Goal: Information Seeking & Learning: Compare options

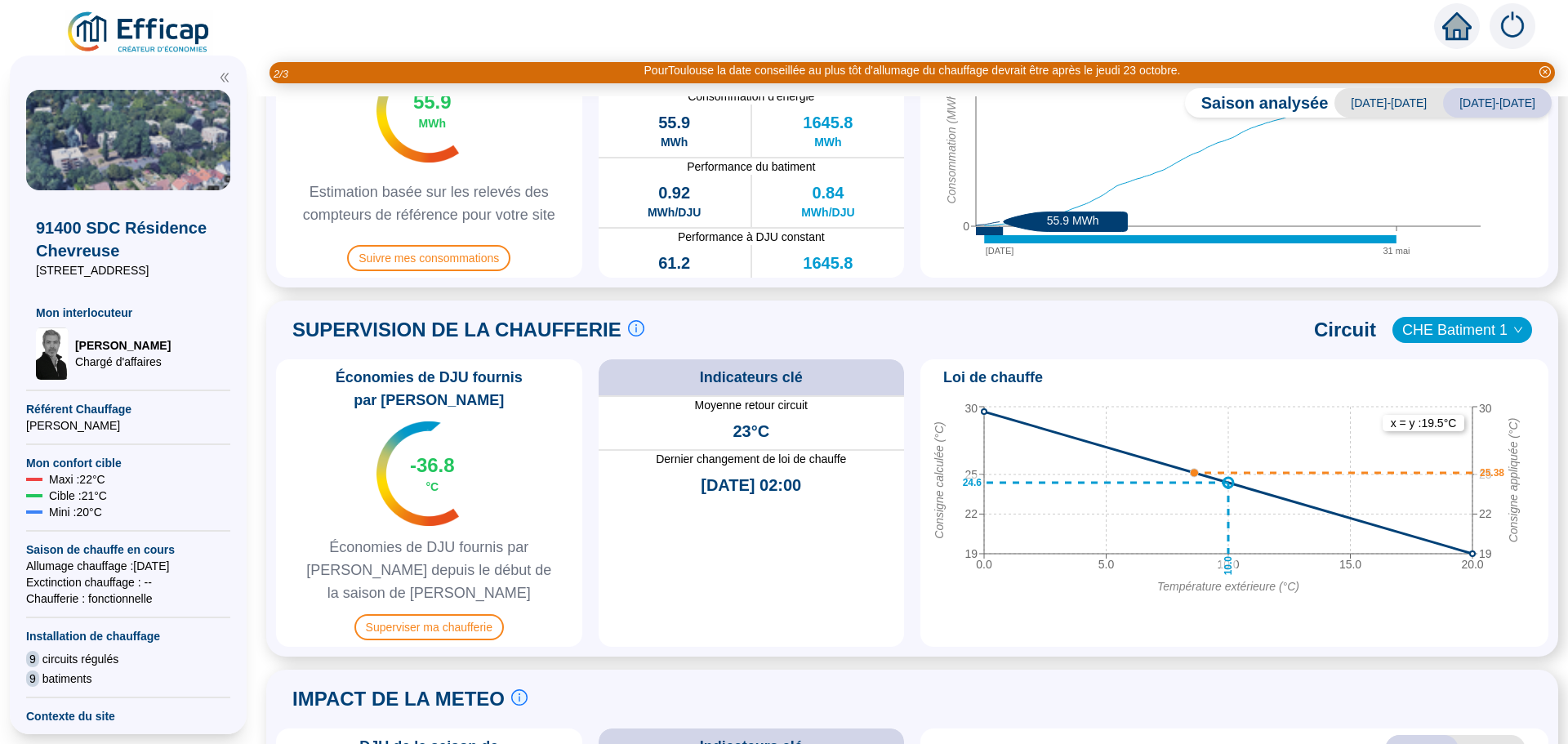
scroll to position [653, 0]
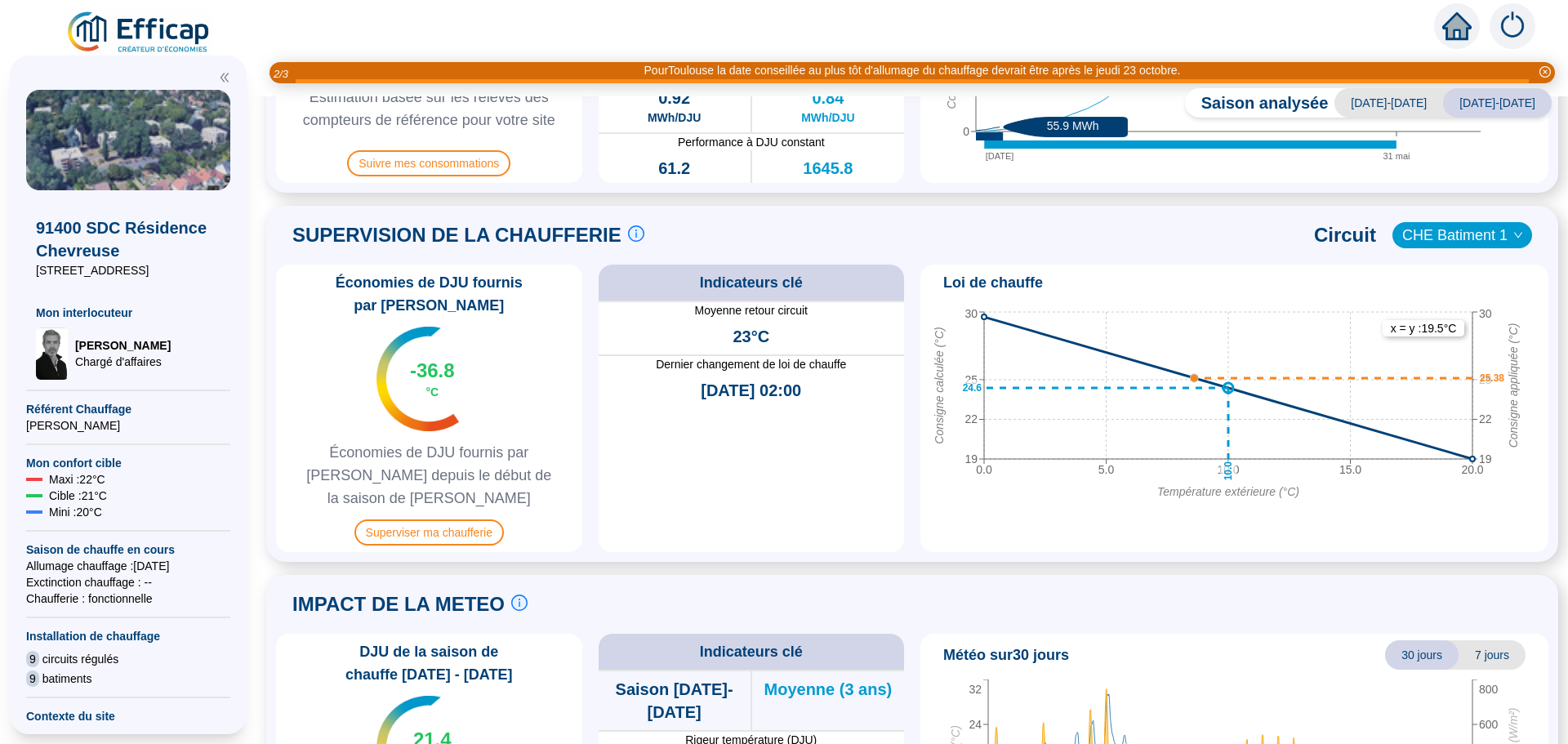
click at [1513, 237] on icon "down" at bounding box center [1518, 236] width 10 height 10
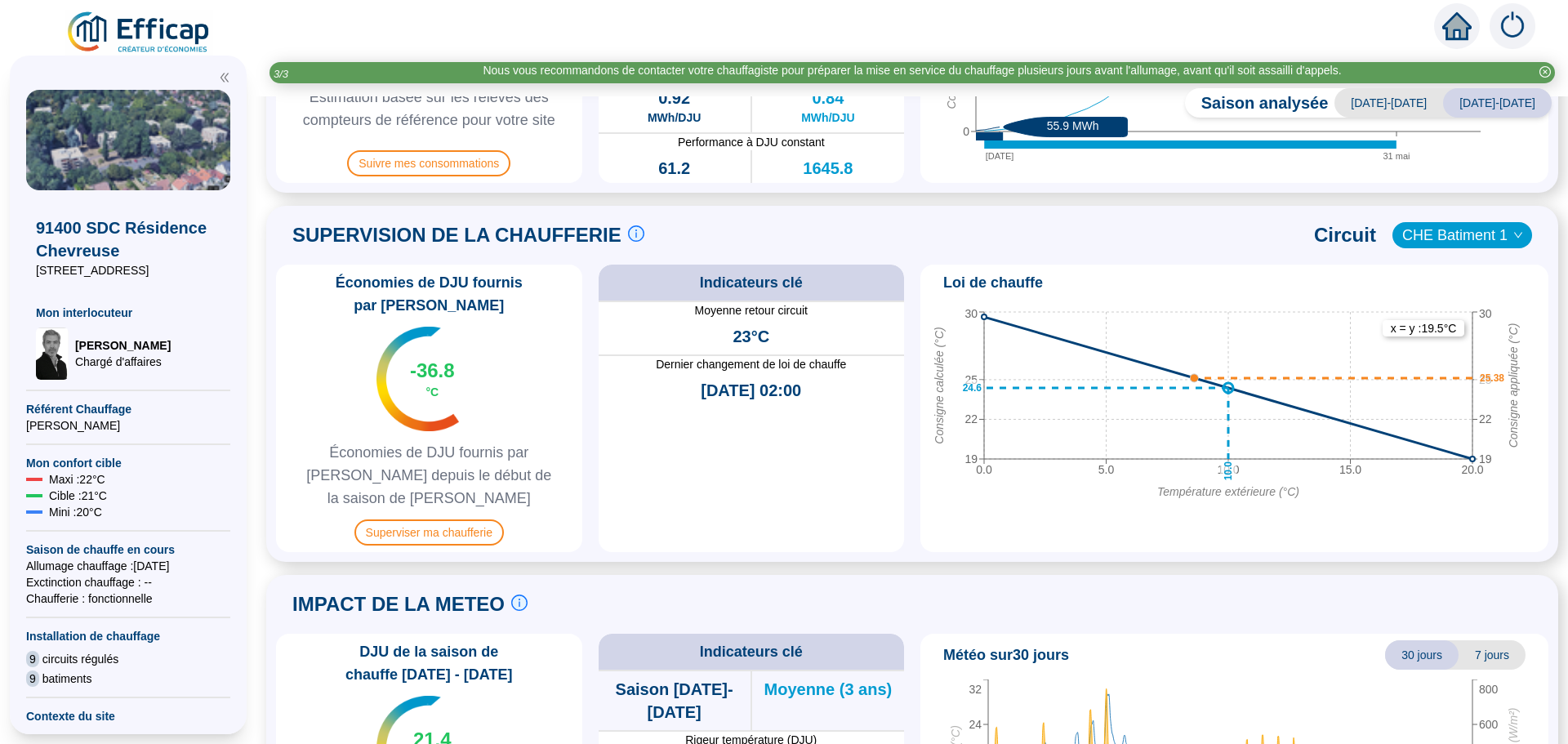
click at [1458, 234] on span "CHE Batiment 1" at bounding box center [1462, 235] width 120 height 25
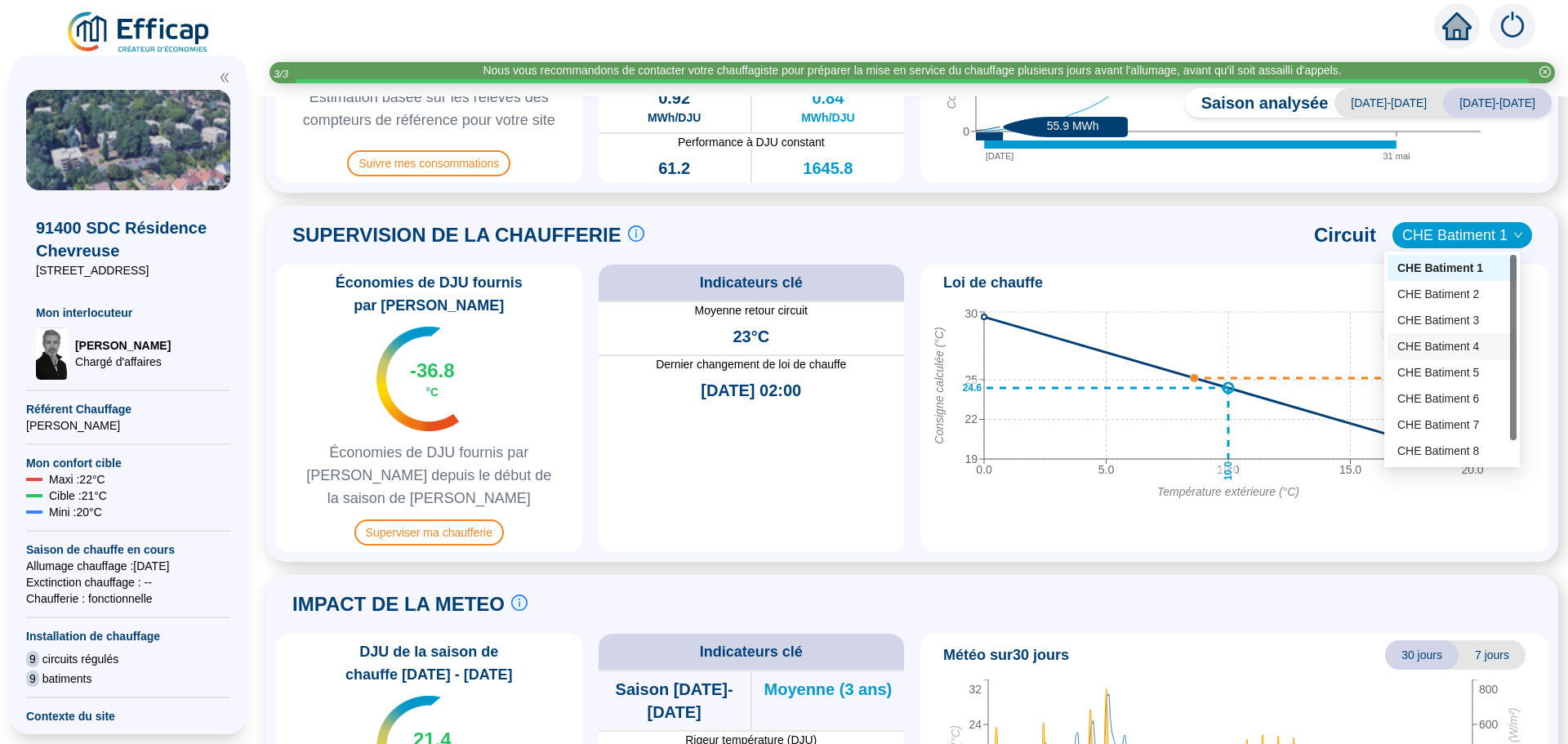
click at [1451, 343] on div "CHE Batiment 4" at bounding box center [1452, 347] width 110 height 17
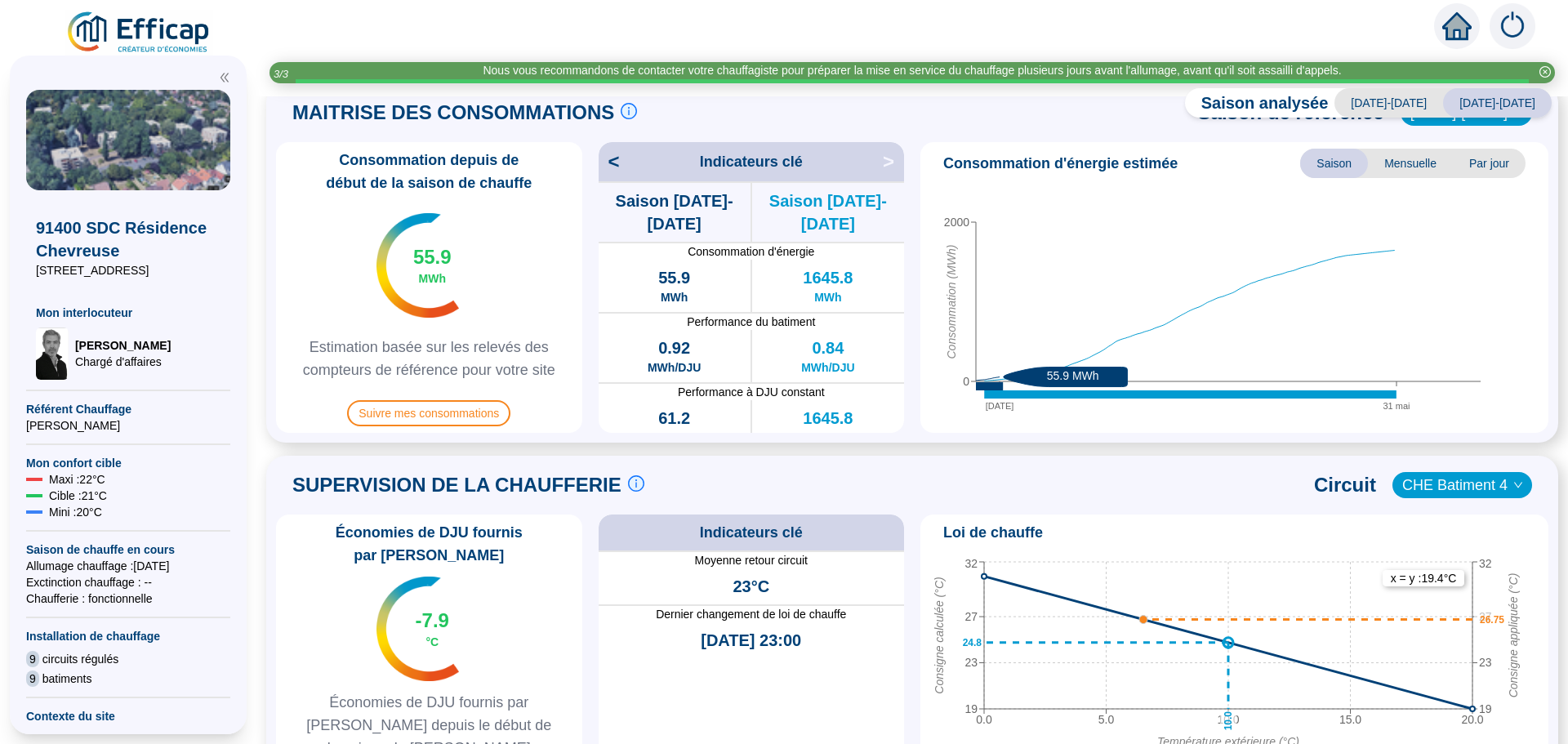
scroll to position [417, 0]
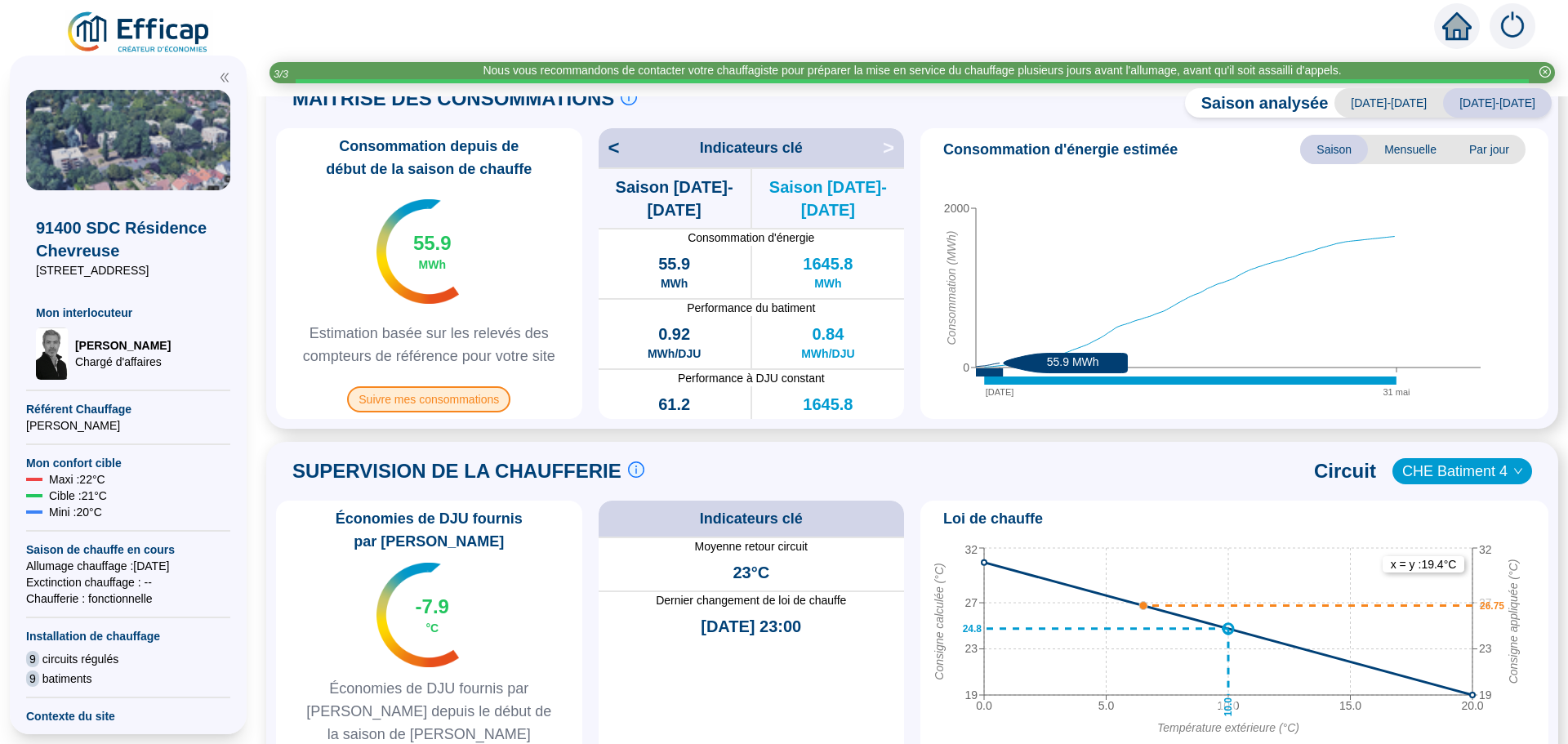
click at [440, 399] on span "Suivre mes consommations" at bounding box center [429, 399] width 164 height 26
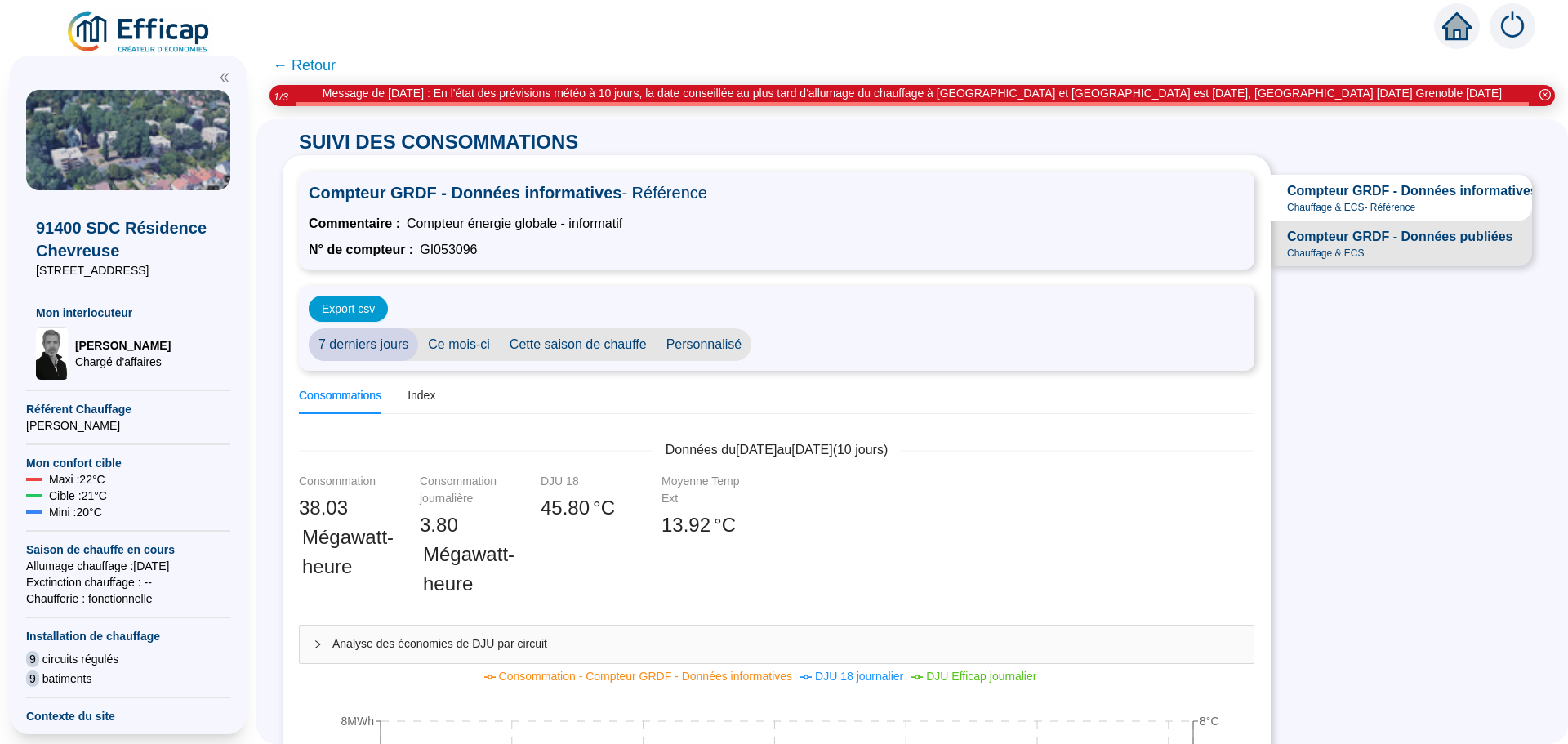
click at [598, 345] on span "Cette saison de chauffe" at bounding box center [578, 345] width 157 height 33
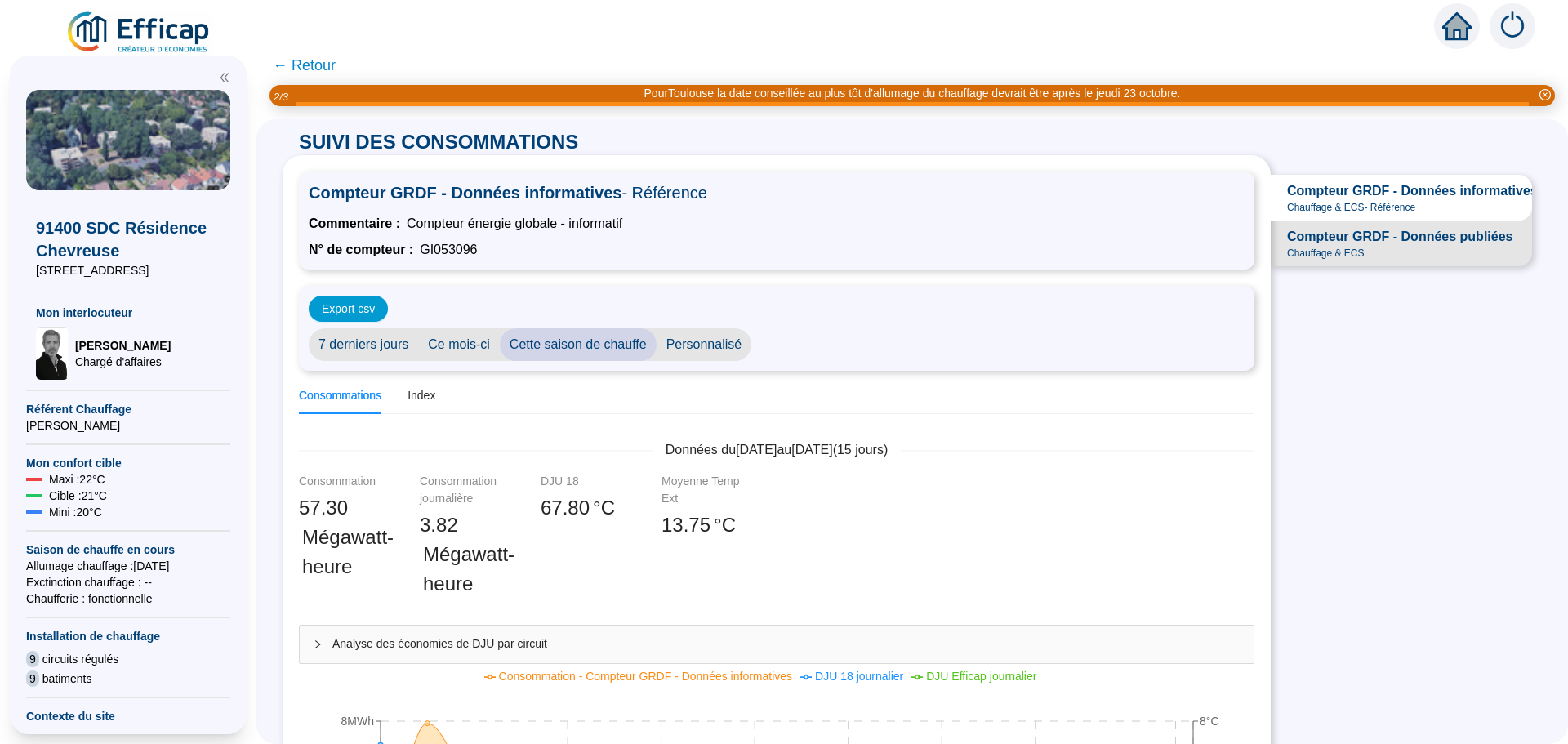
click at [290, 65] on span "← Retour" at bounding box center [304, 65] width 63 height 23
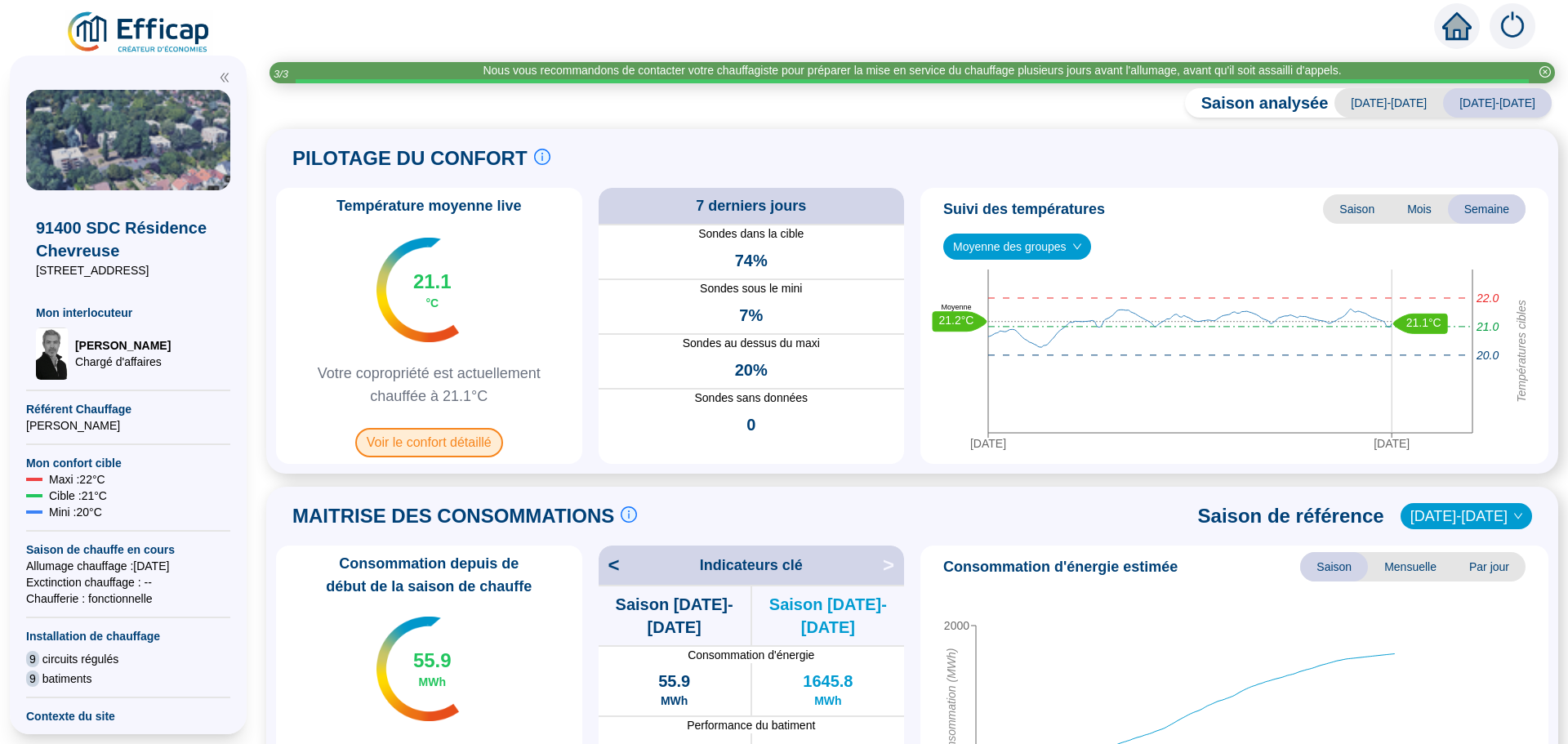
click at [452, 448] on span "Voir le confort détaillé" at bounding box center [429, 442] width 148 height 29
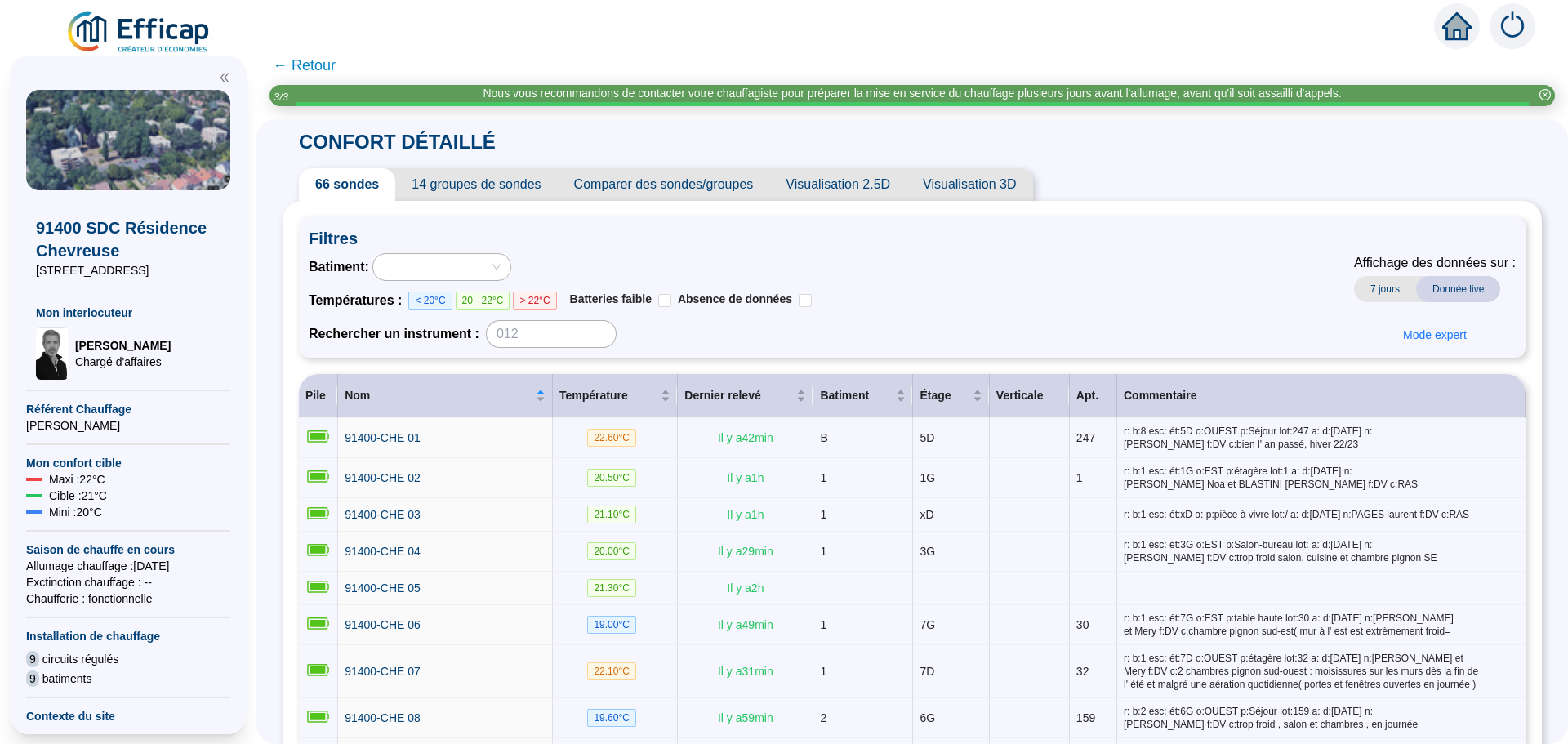
click at [677, 190] on span "Comparer des sondes/groupes" at bounding box center [664, 184] width 213 height 33
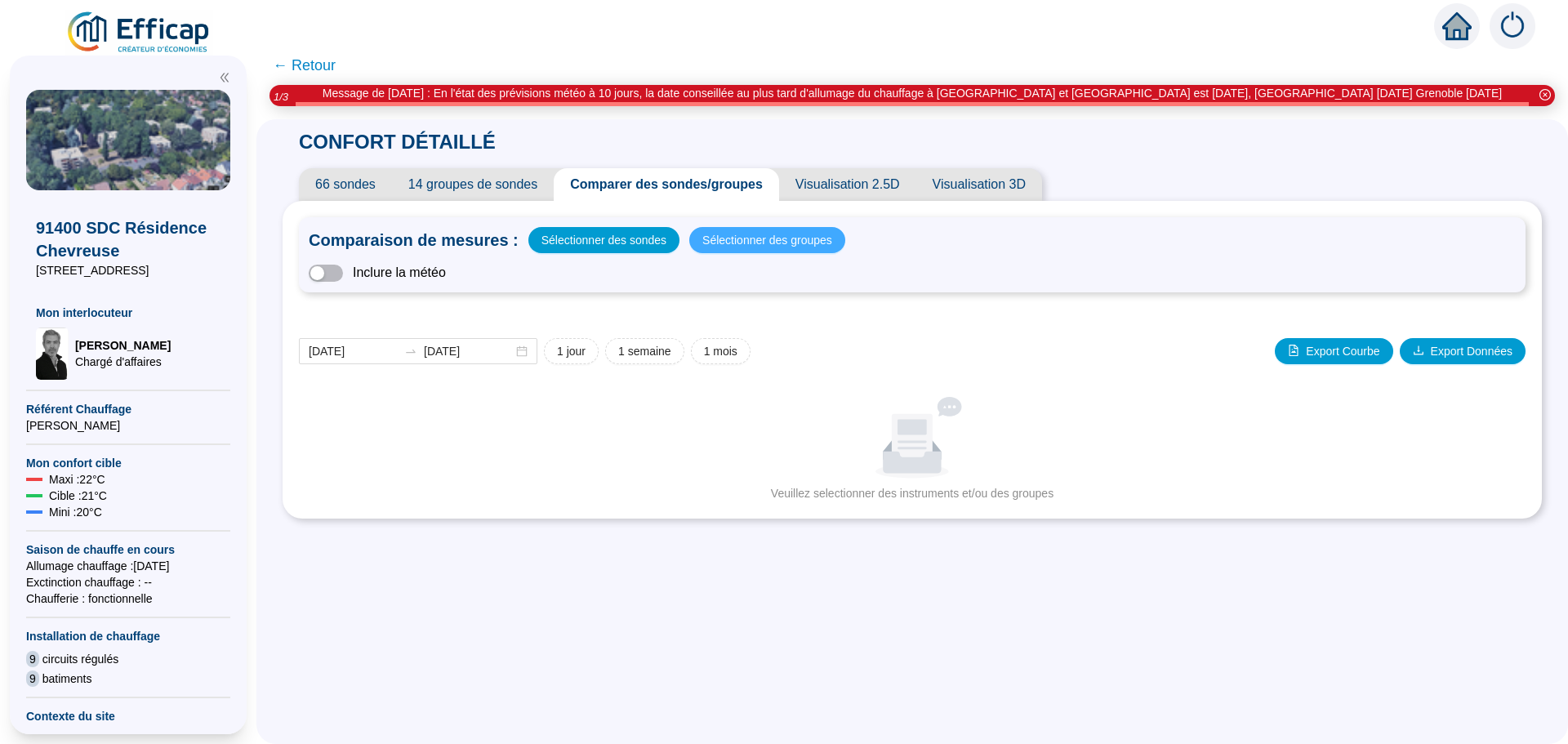
click at [761, 246] on span "Sélectionner des groupes" at bounding box center [767, 240] width 130 height 23
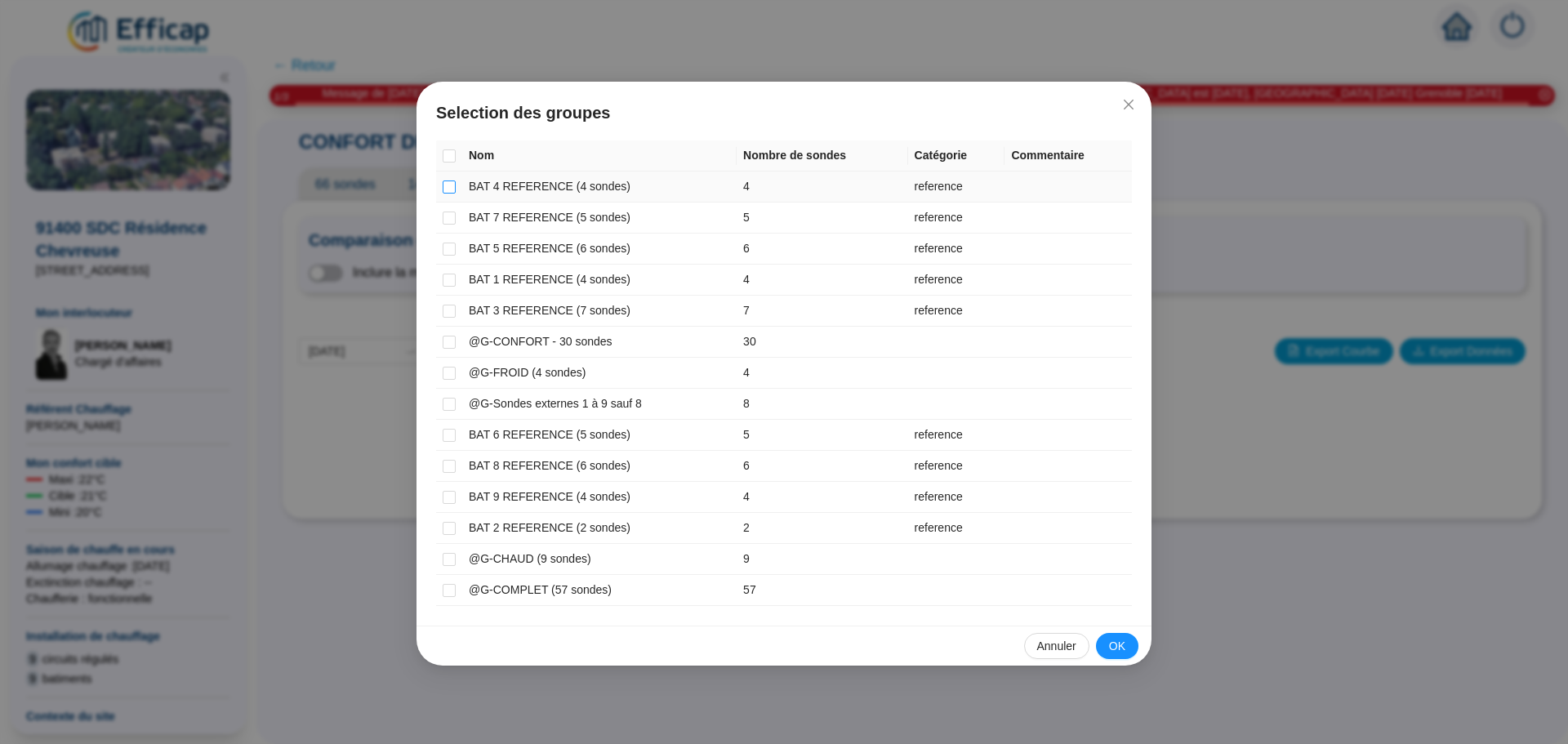
click at [454, 189] on input "checkbox" at bounding box center [448, 187] width 13 height 13
checkbox input "true"
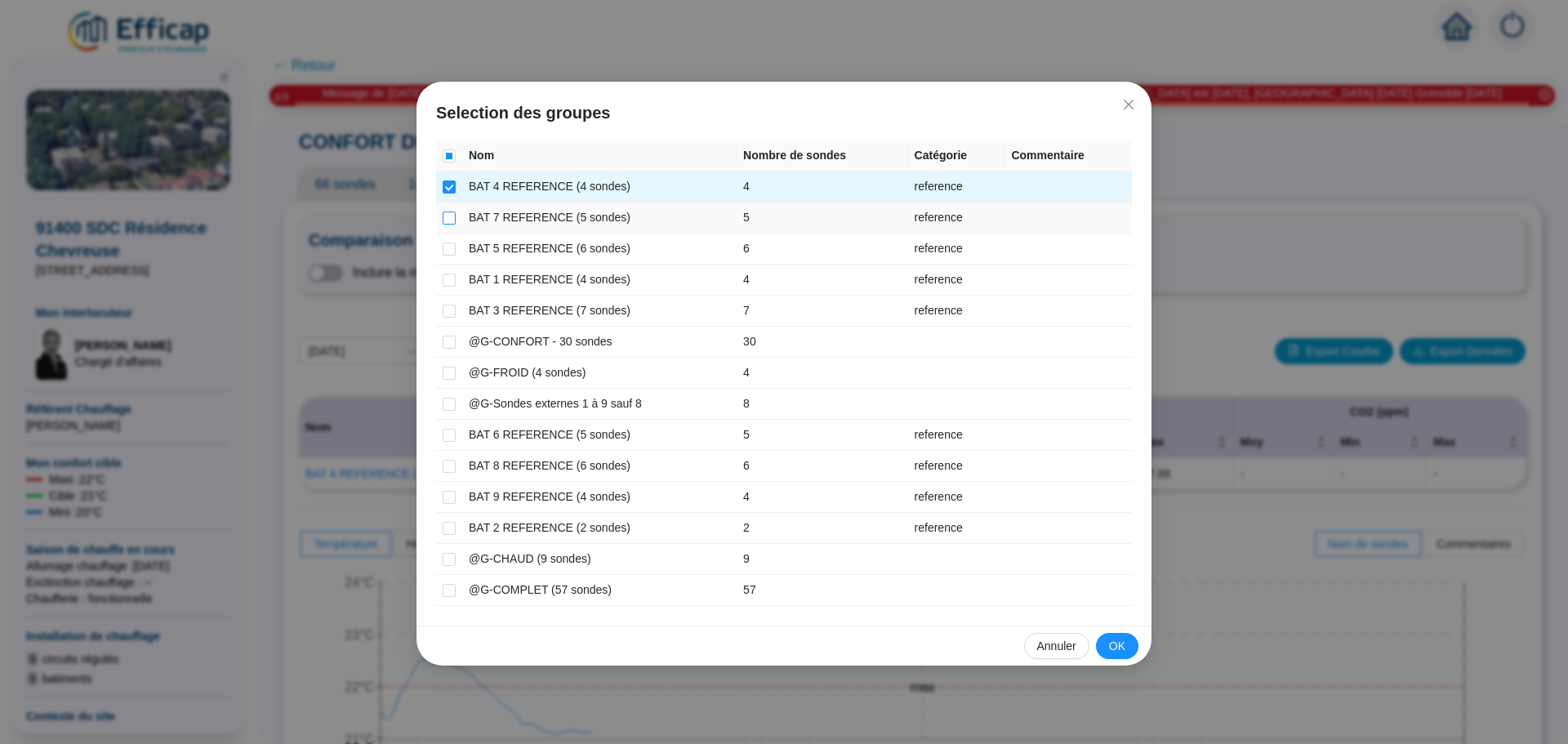
click at [447, 217] on input "checkbox" at bounding box center [448, 218] width 13 height 13
checkbox input "true"
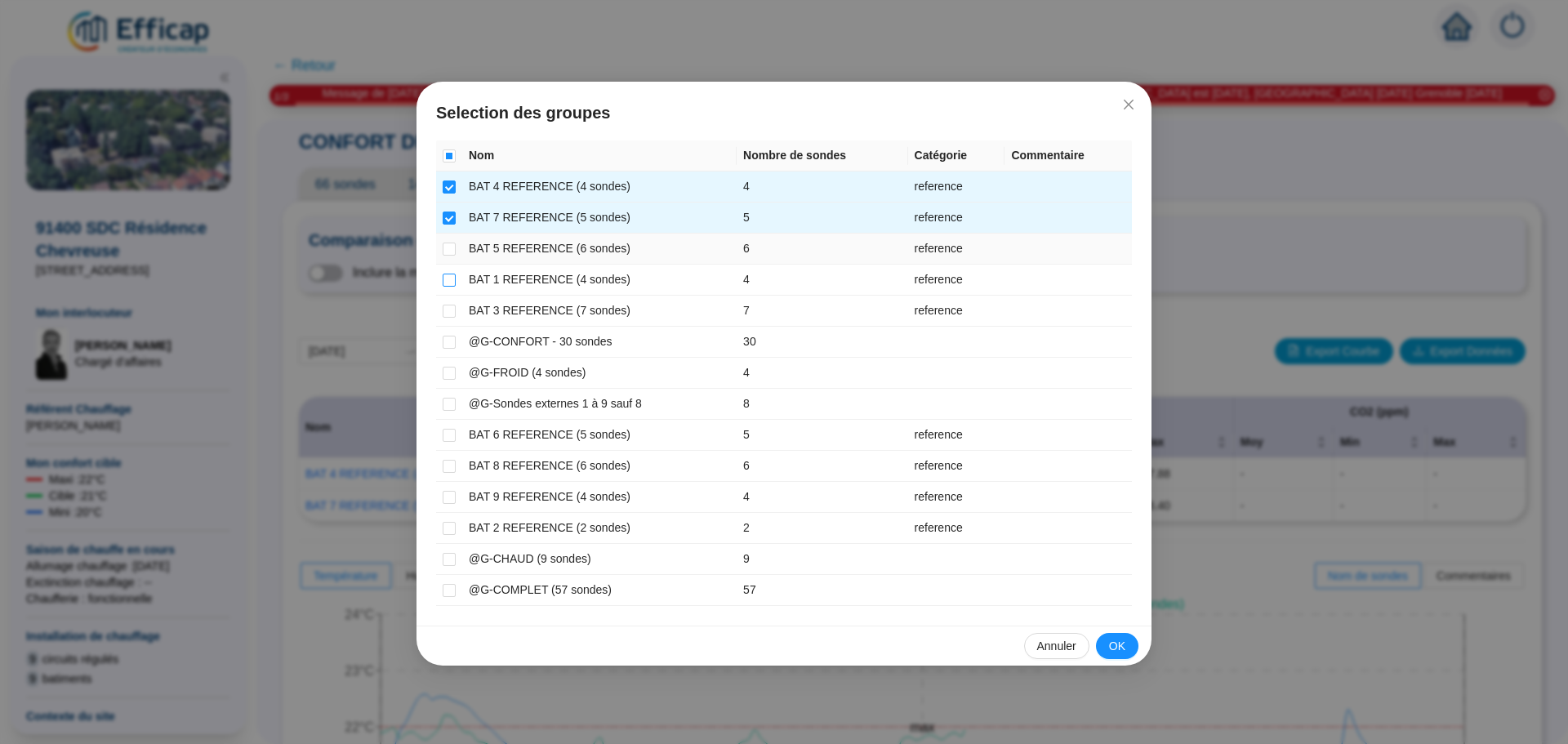
drag, startPoint x: 446, startPoint y: 253, endPoint x: 444, endPoint y: 277, distance: 24.1
click at [446, 257] on label at bounding box center [448, 248] width 13 height 17
click at [446, 256] on input "checkbox" at bounding box center [448, 249] width 13 height 13
checkbox input "true"
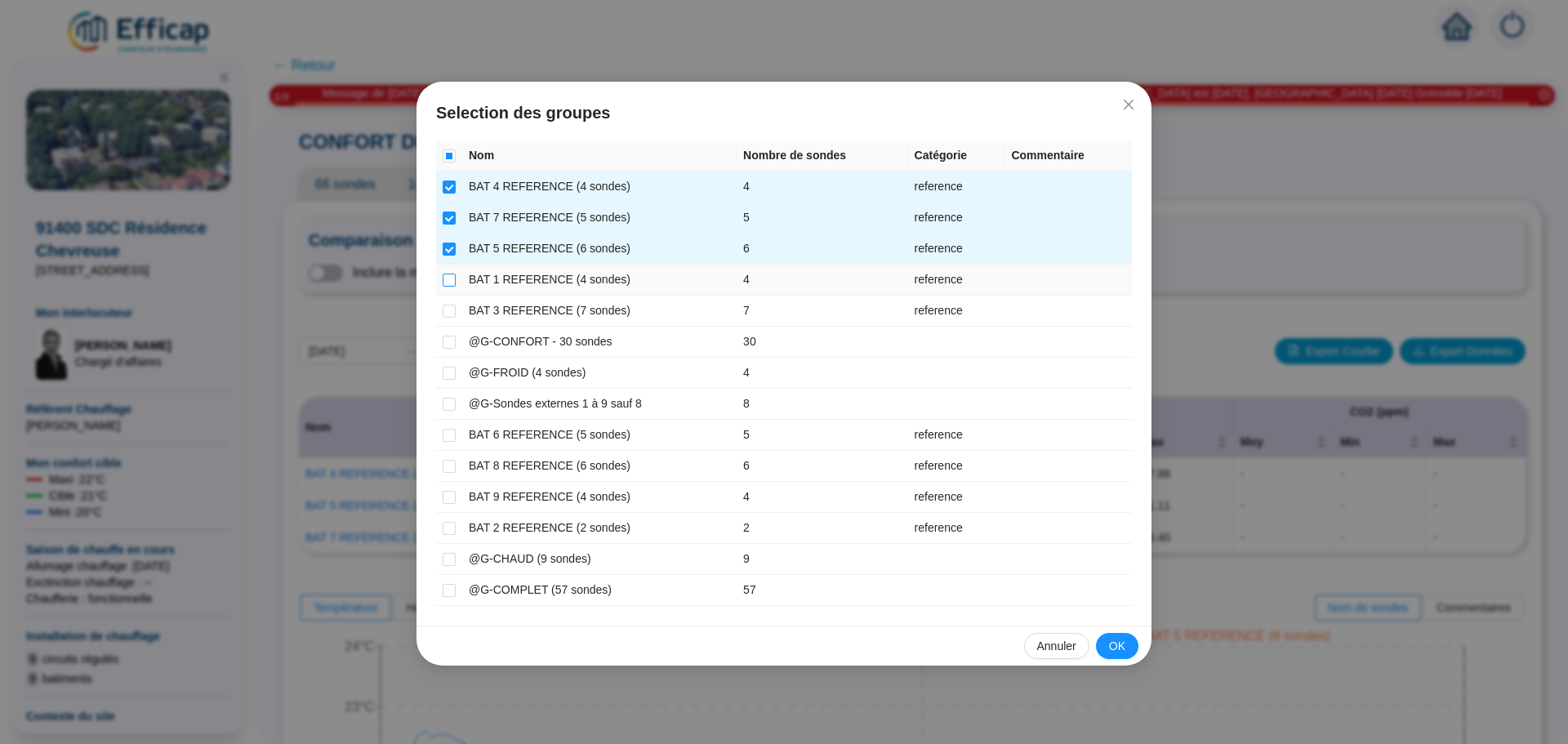
click at [444, 285] on input "checkbox" at bounding box center [448, 280] width 13 height 13
checkbox input "true"
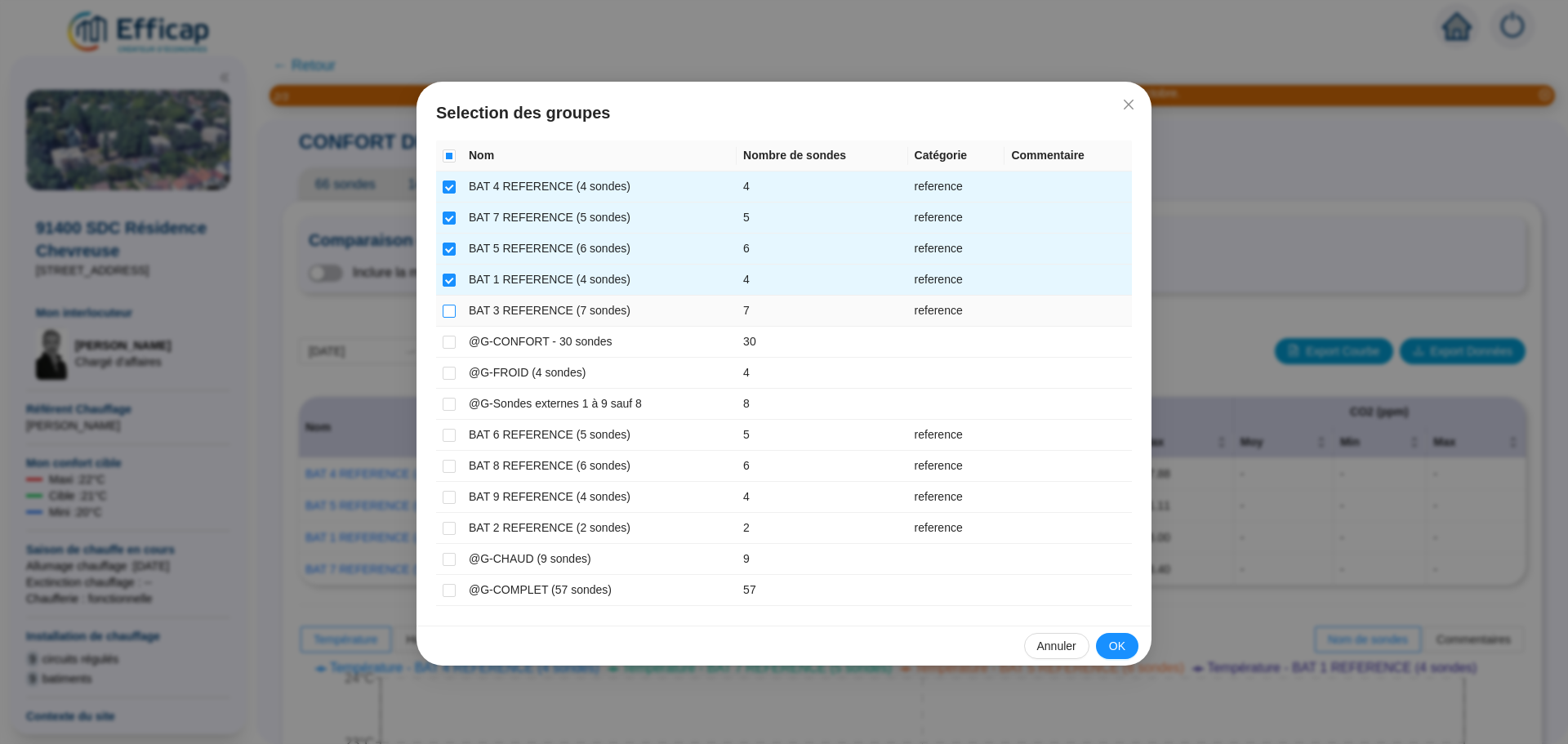
click at [443, 315] on input "checkbox" at bounding box center [448, 311] width 13 height 13
checkbox input "true"
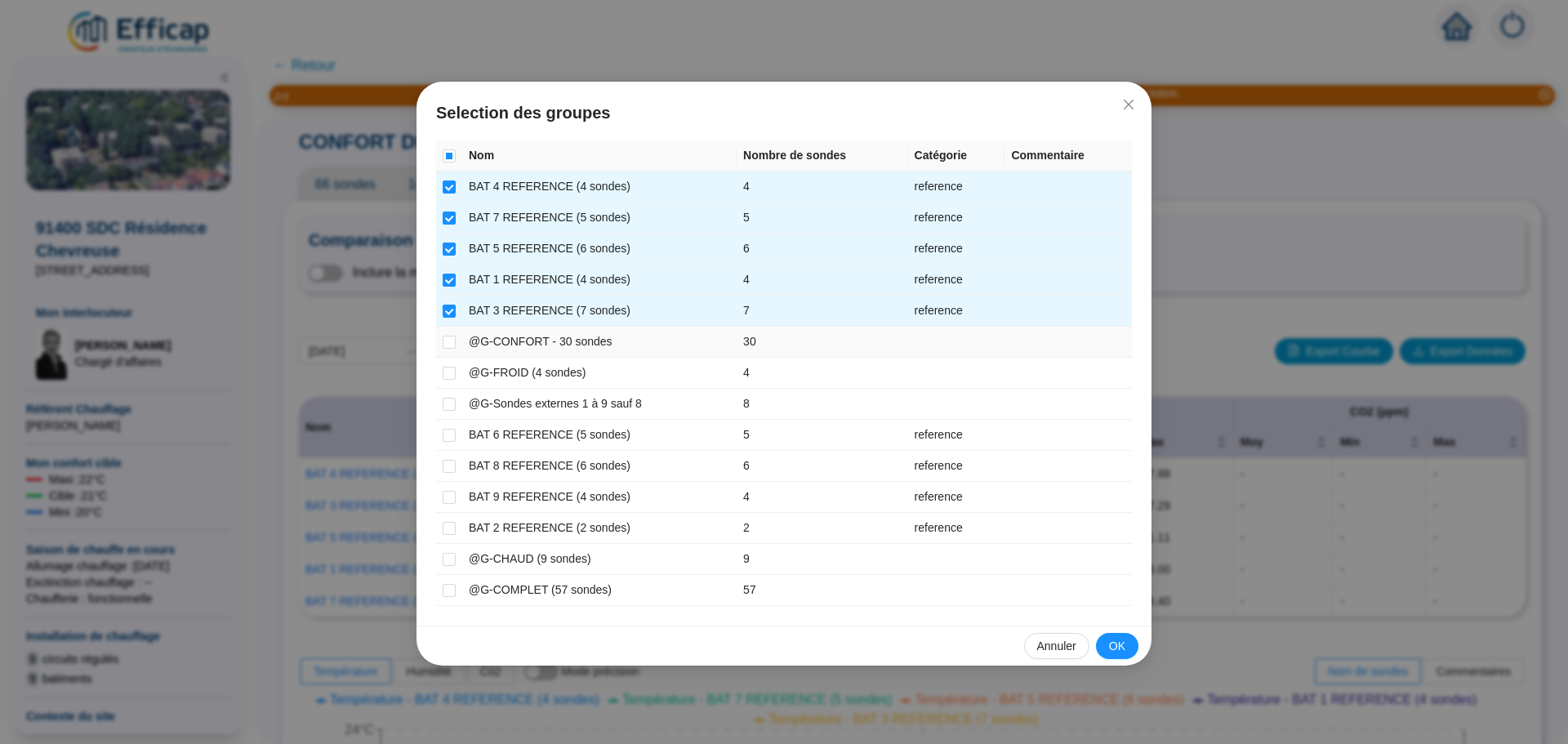
click at [441, 346] on td at bounding box center [449, 342] width 26 height 31
click at [448, 435] on input "checkbox" at bounding box center [448, 434] width 13 height 13
checkbox input "true"
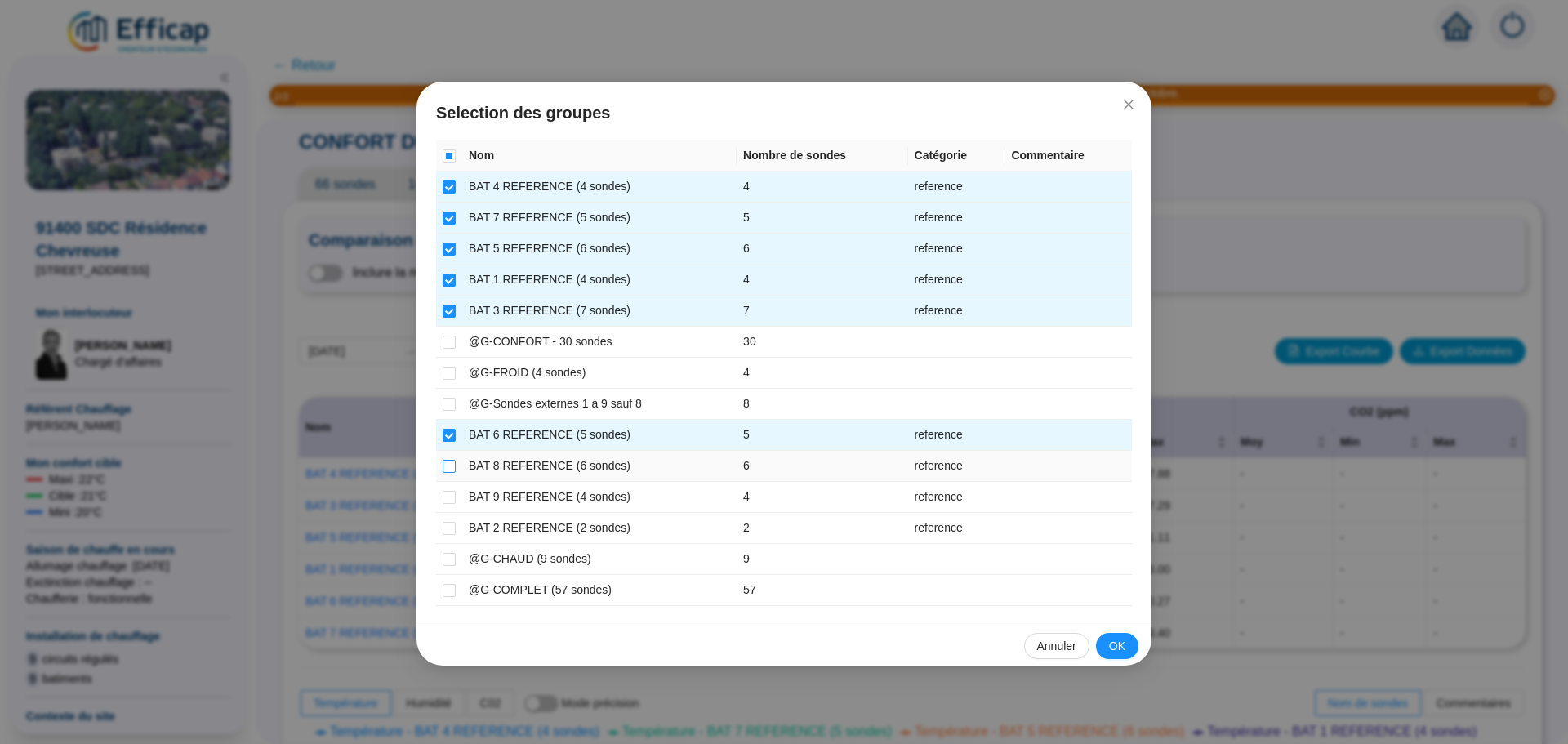
click at [446, 469] on input "checkbox" at bounding box center [448, 465] width 13 height 13
checkbox input "true"
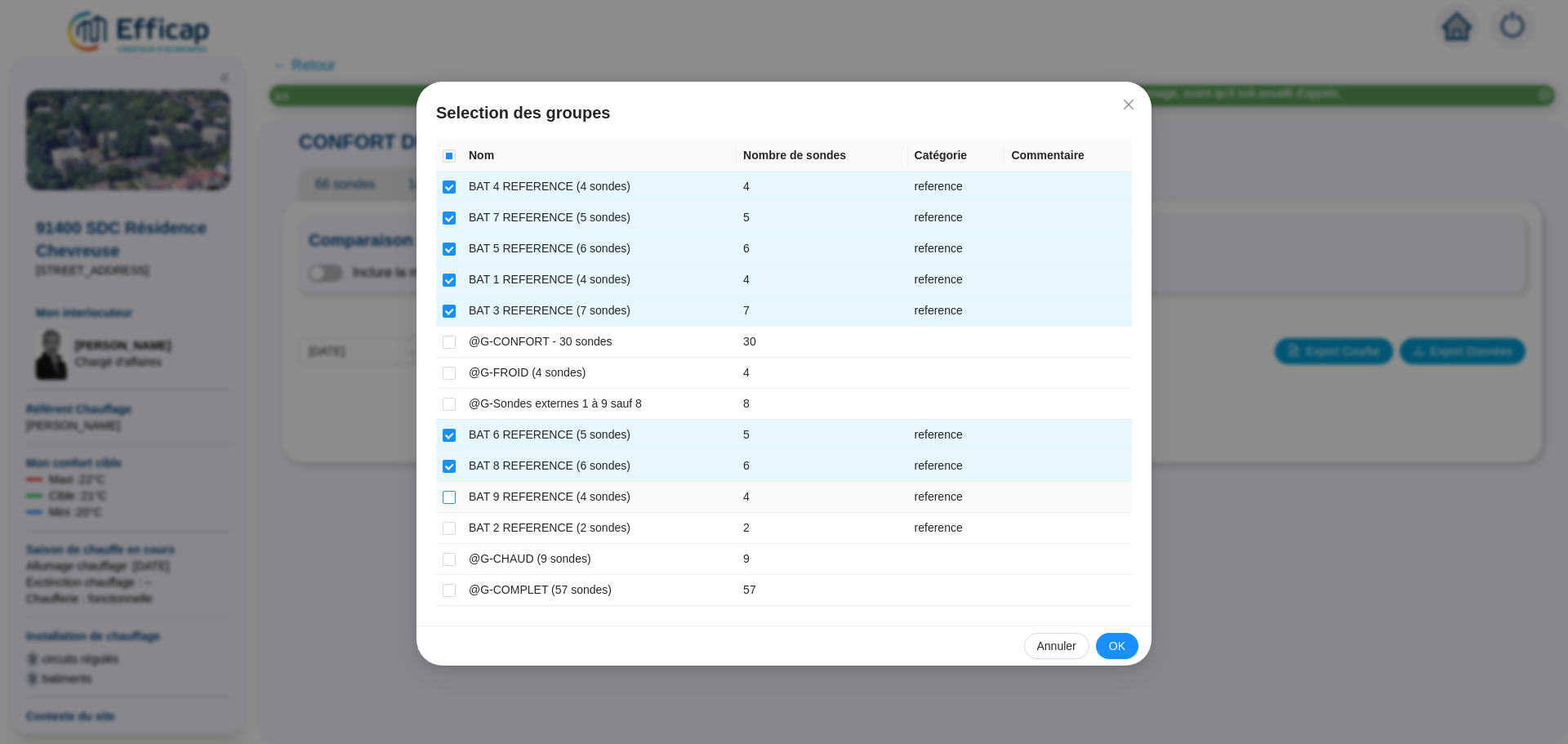
click at [450, 498] on input "checkbox" at bounding box center [448, 497] width 13 height 13
checkbox input "true"
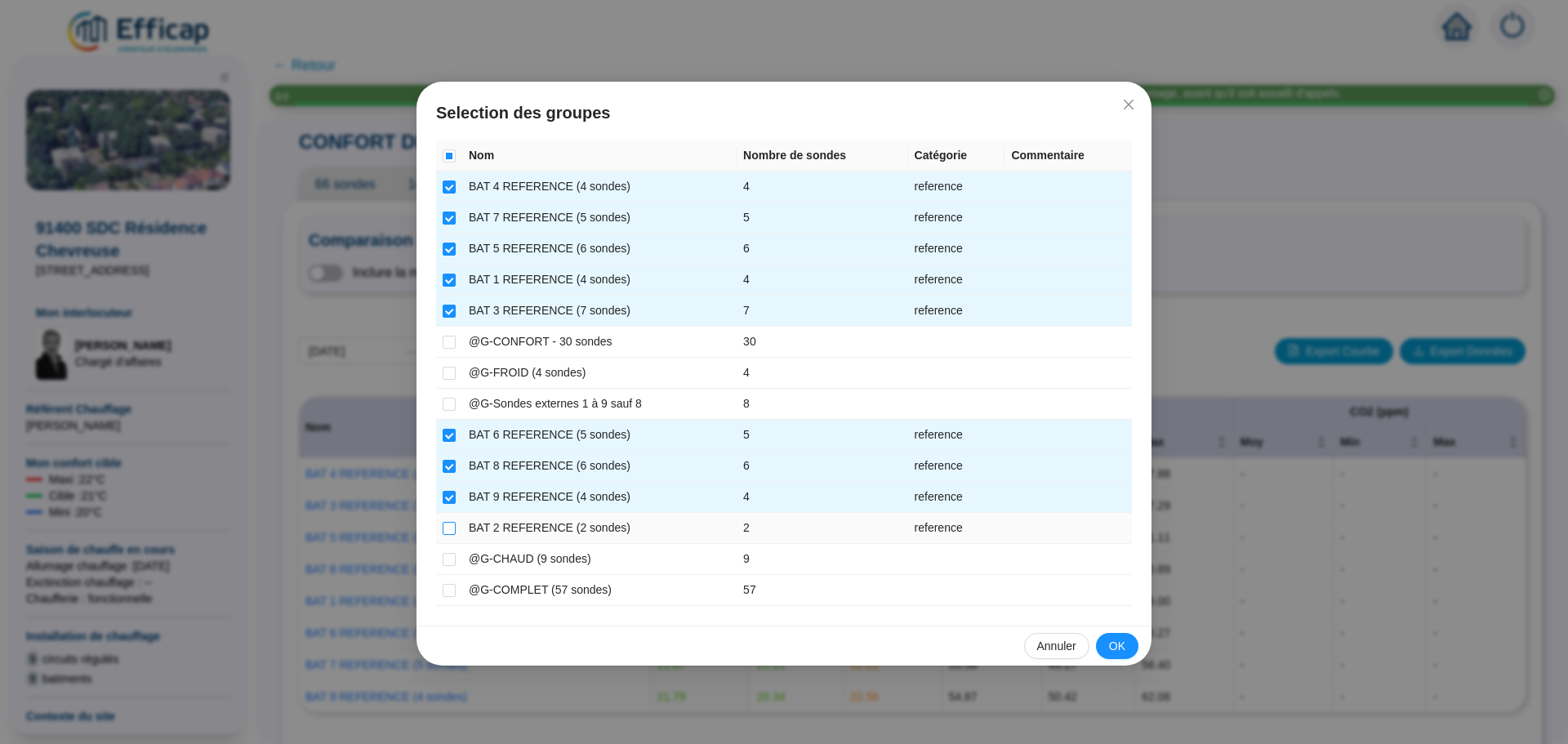
click at [453, 533] on input "checkbox" at bounding box center [448, 528] width 13 height 13
checkbox input "true"
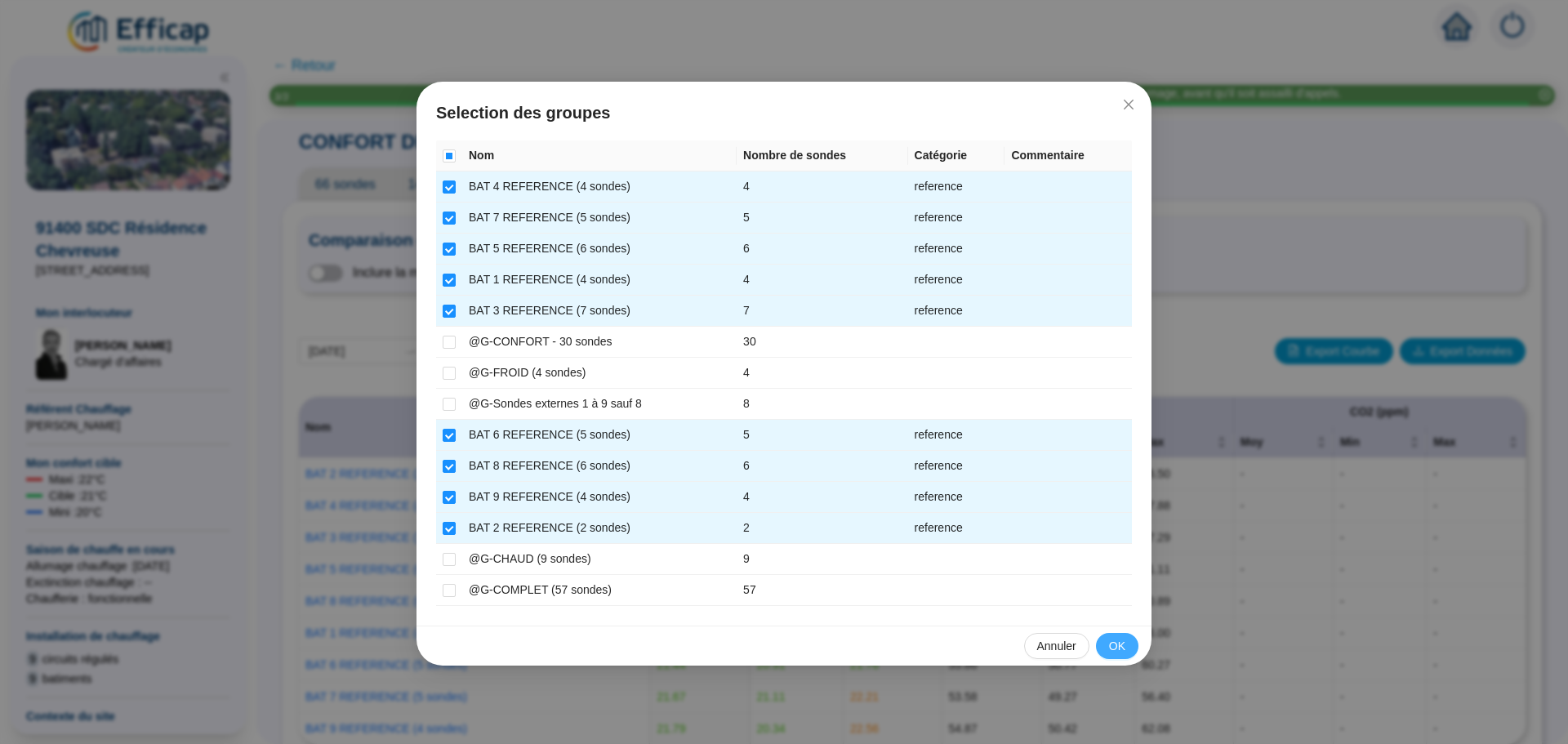
click at [1110, 645] on span "OK" at bounding box center [1118, 646] width 16 height 17
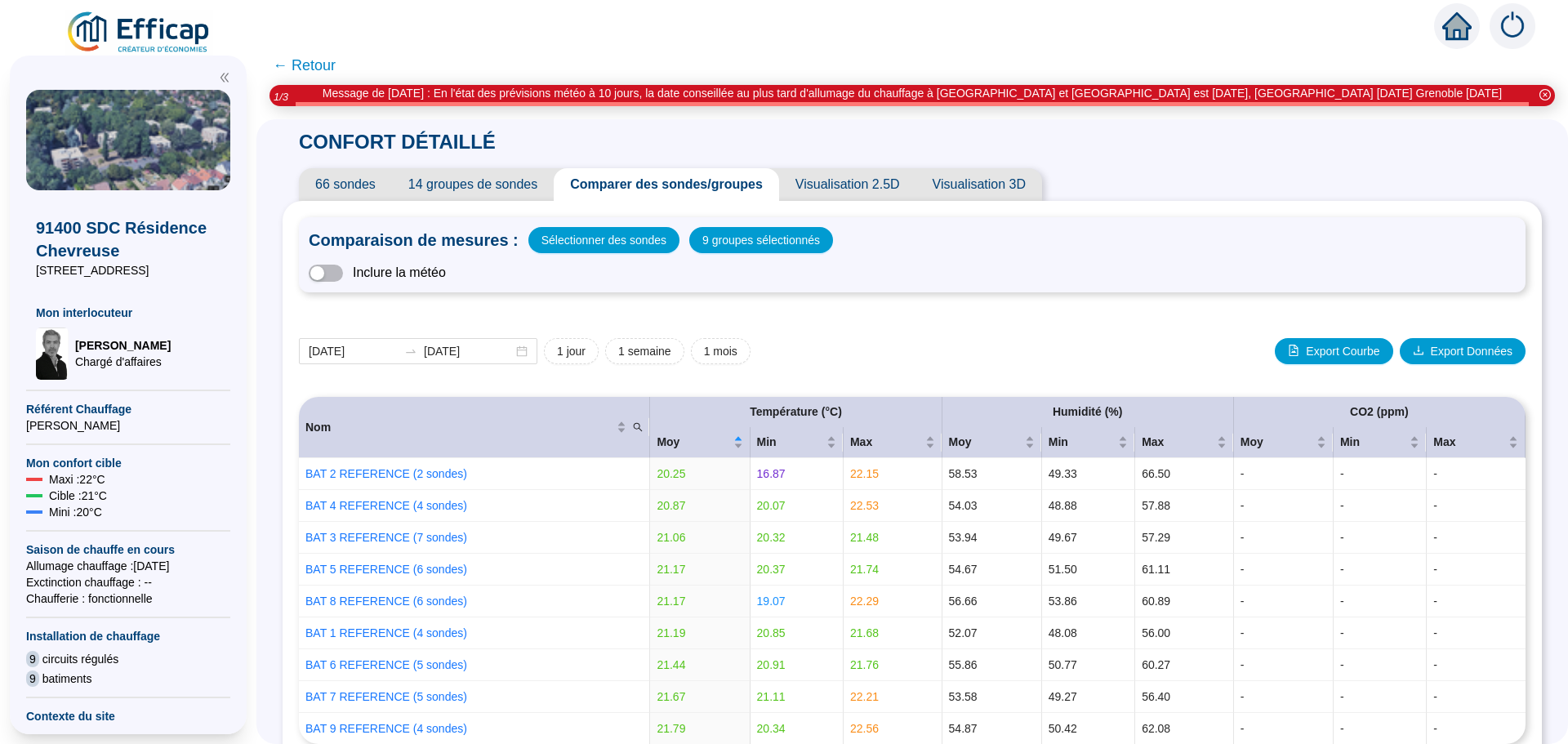
click at [336, 70] on span "← Retour" at bounding box center [304, 65] width 63 height 23
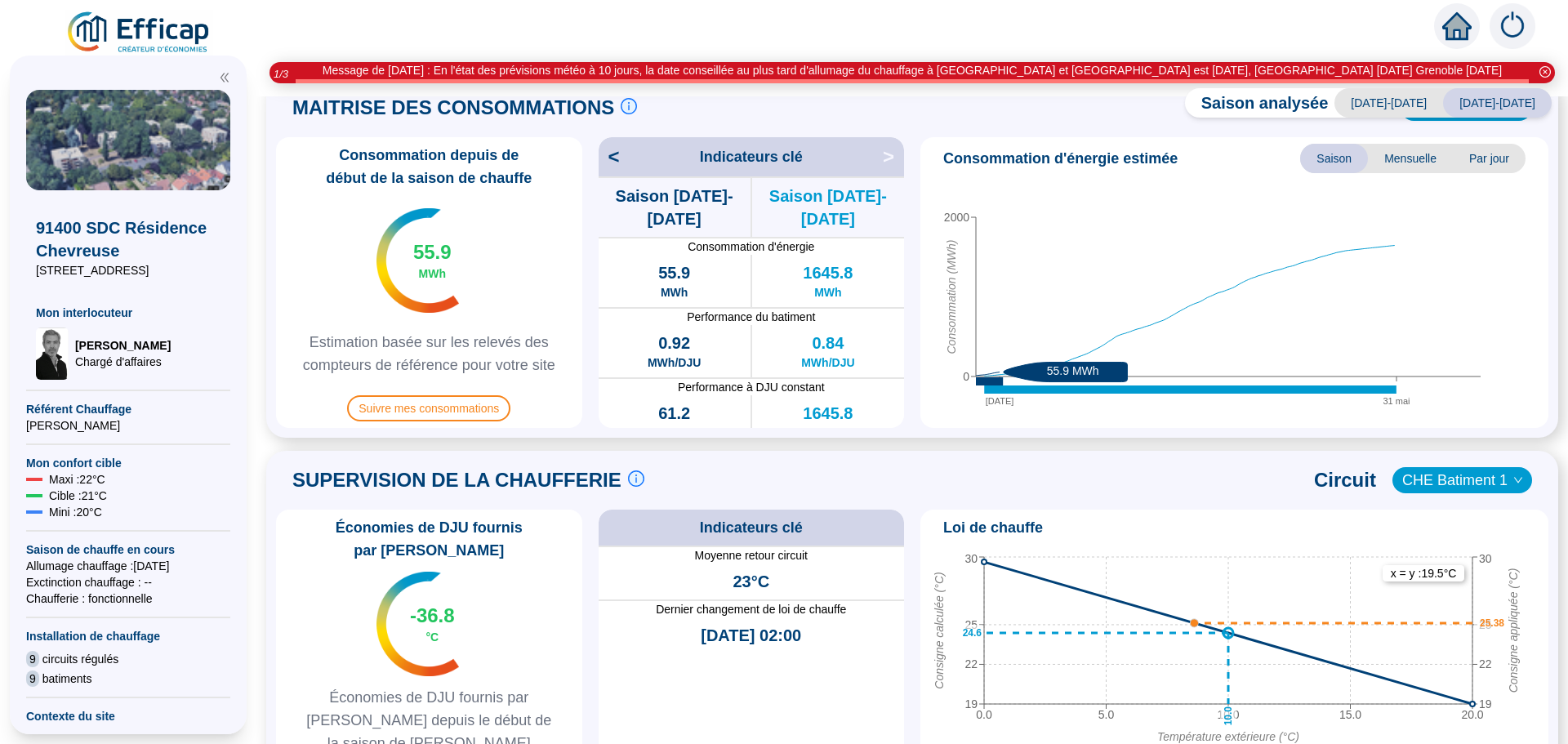
scroll to position [653, 0]
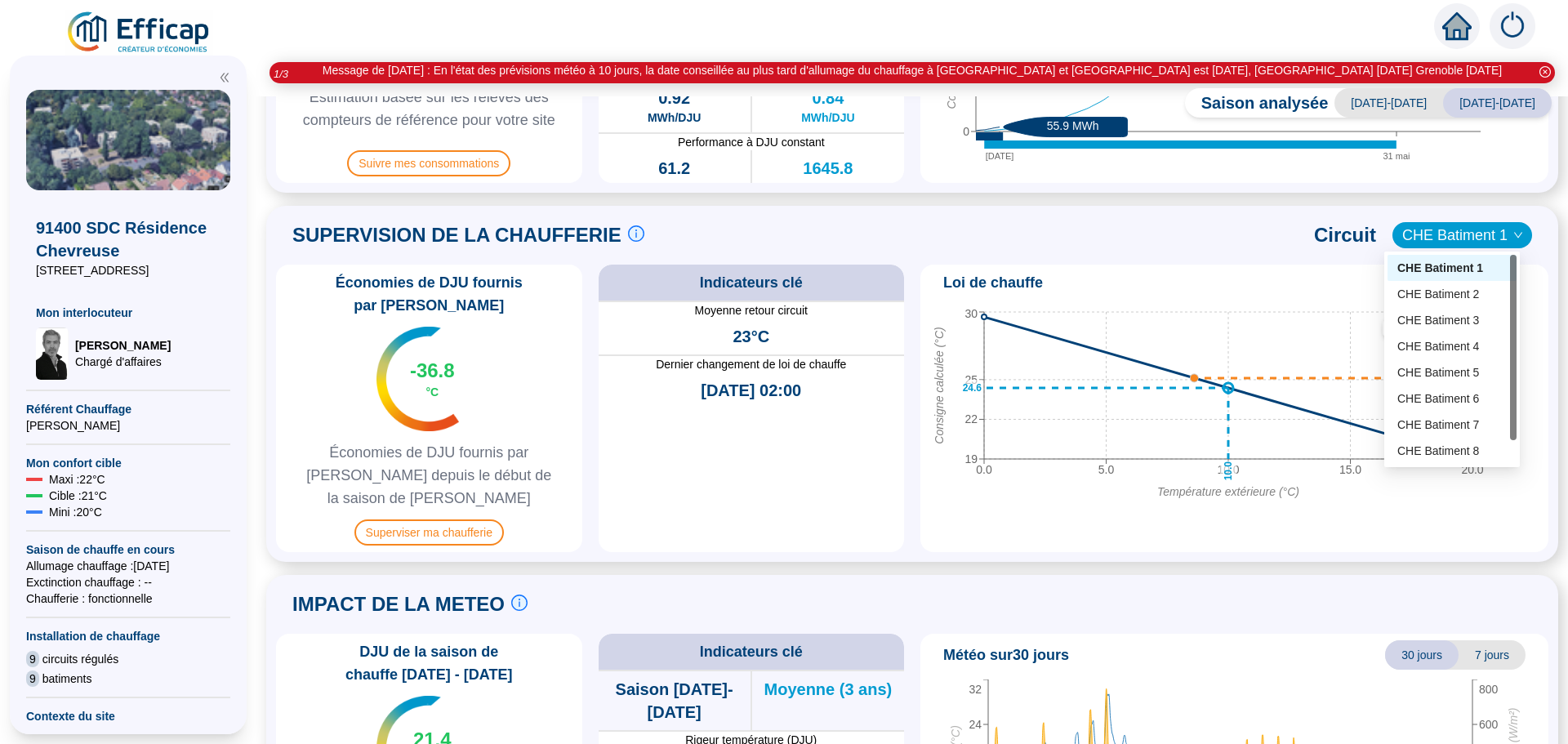
click at [1443, 241] on span "CHE Batiment 1" at bounding box center [1462, 235] width 120 height 25
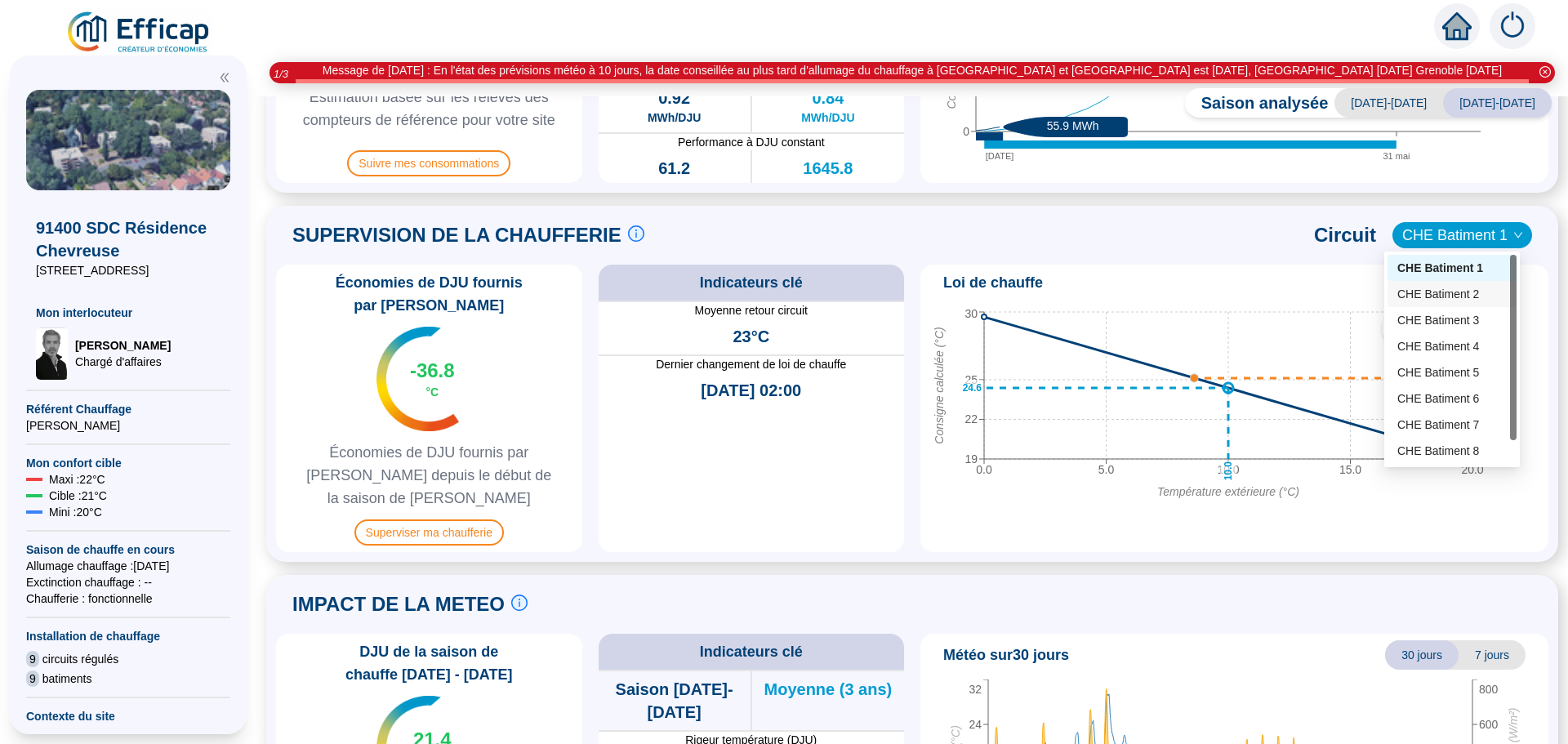
click at [1460, 287] on div "CHE Batiment 2" at bounding box center [1452, 294] width 110 height 17
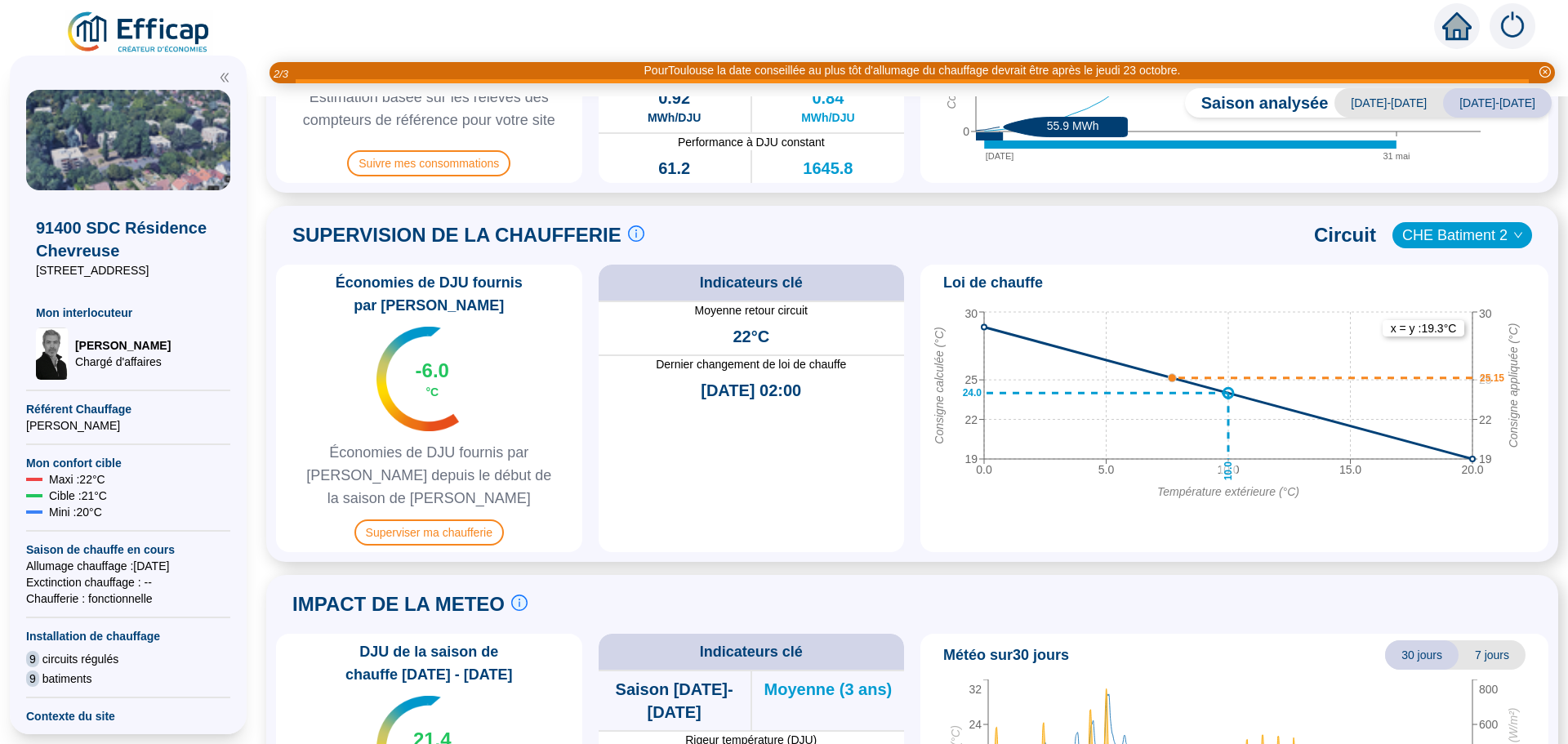
click at [1478, 244] on span "CHE Batiment 2" at bounding box center [1462, 235] width 120 height 25
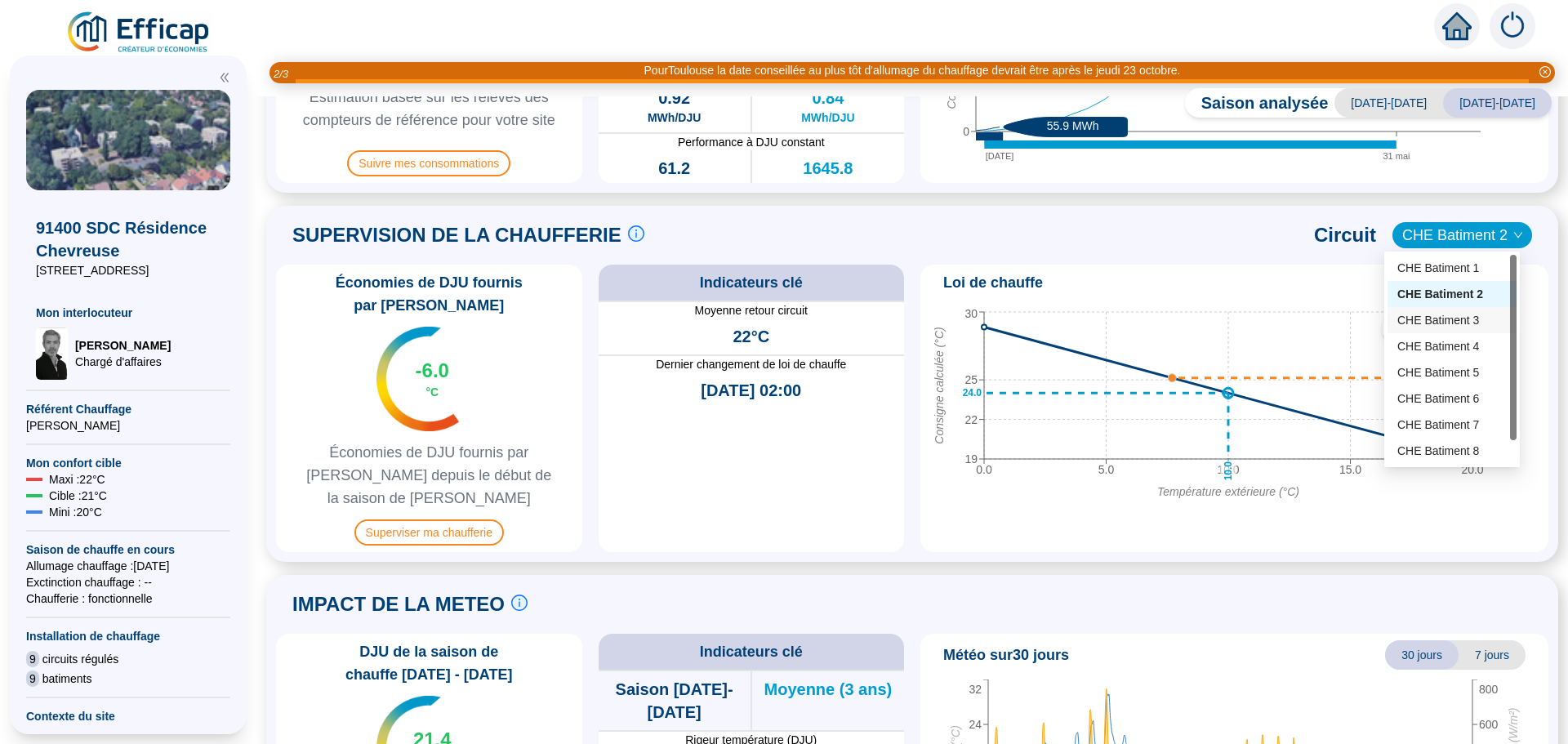
click at [1473, 318] on div "CHE Batiment 3" at bounding box center [1452, 320] width 110 height 17
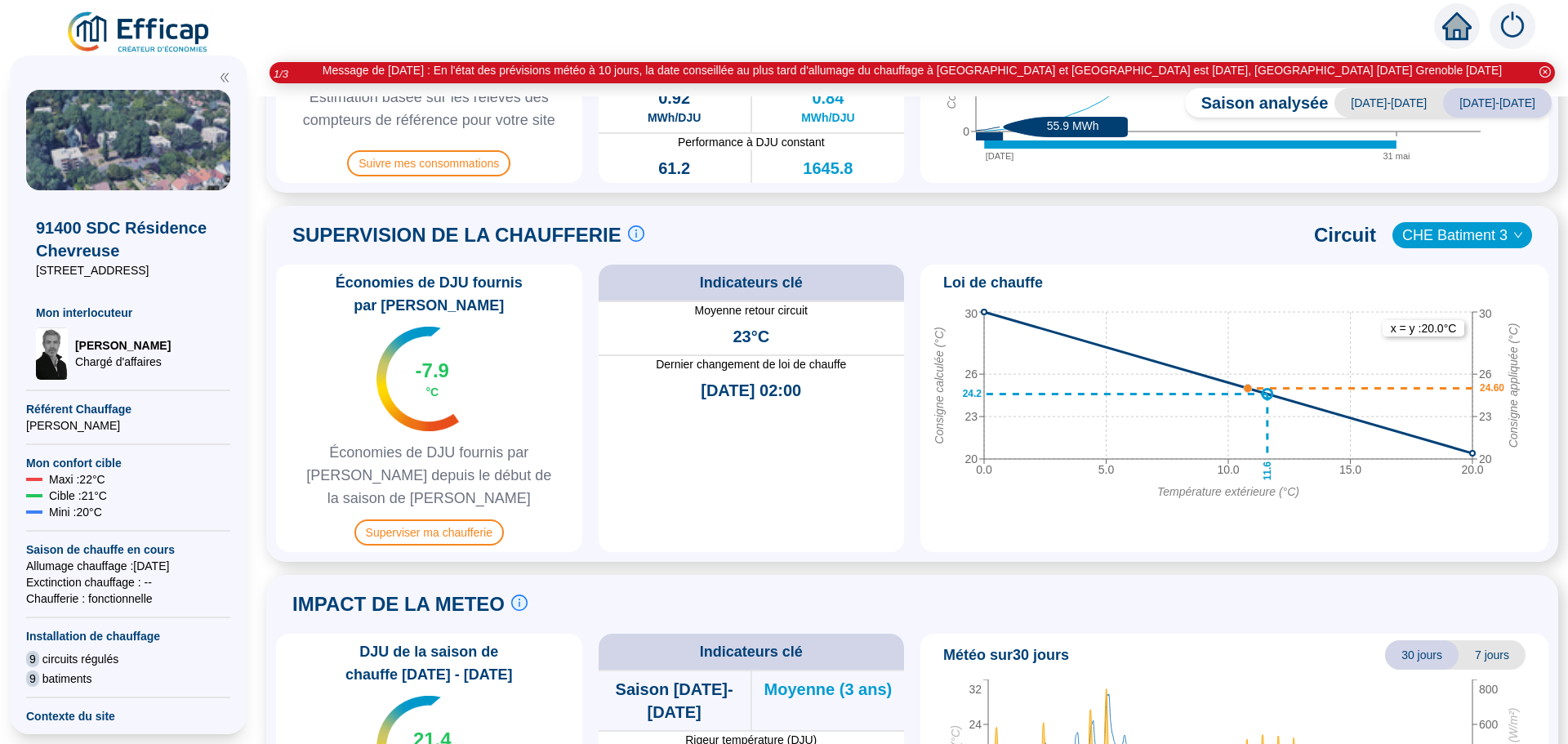
click at [1466, 236] on span "CHE Batiment 3" at bounding box center [1462, 235] width 120 height 25
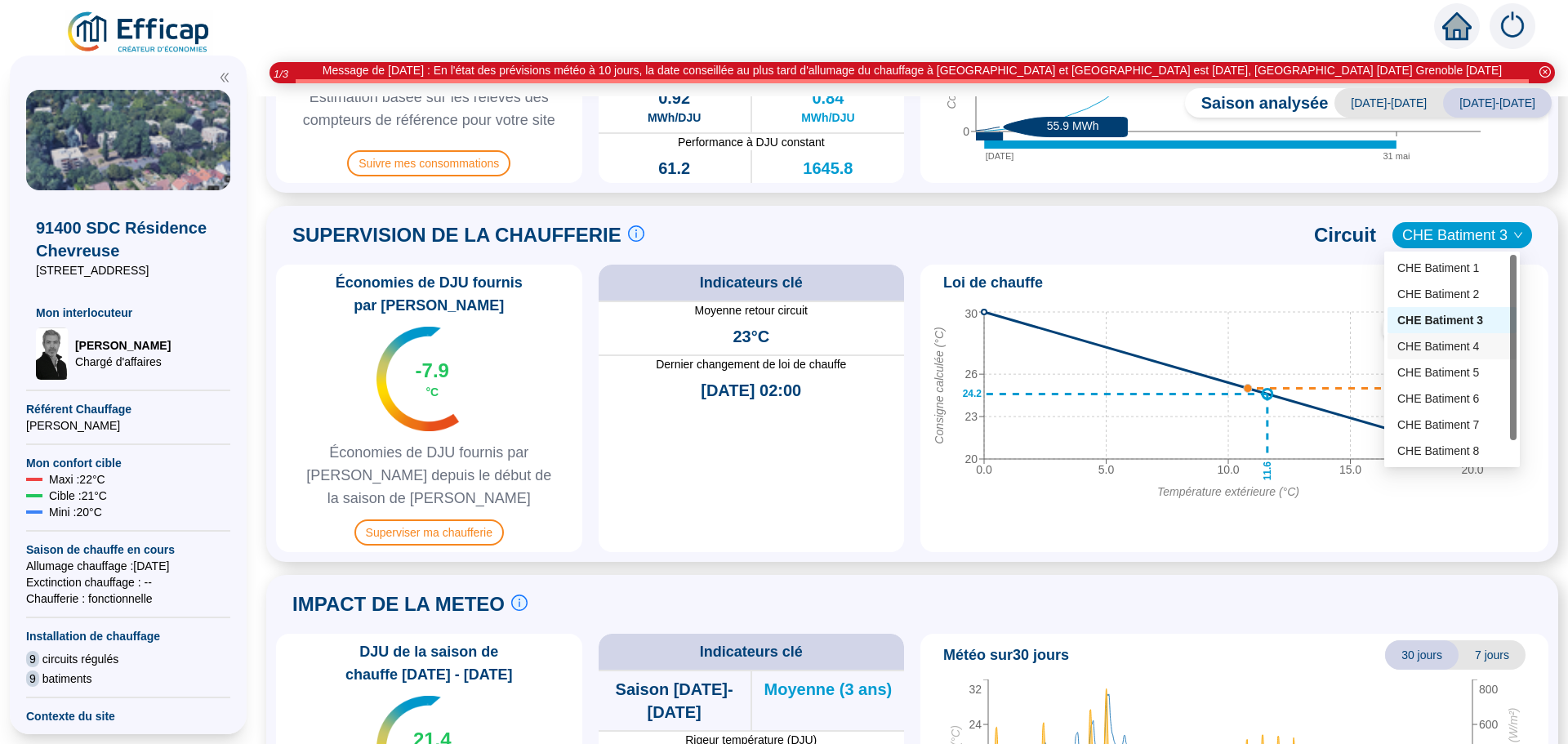
click at [1464, 343] on div "CHE Batiment 4" at bounding box center [1452, 347] width 110 height 17
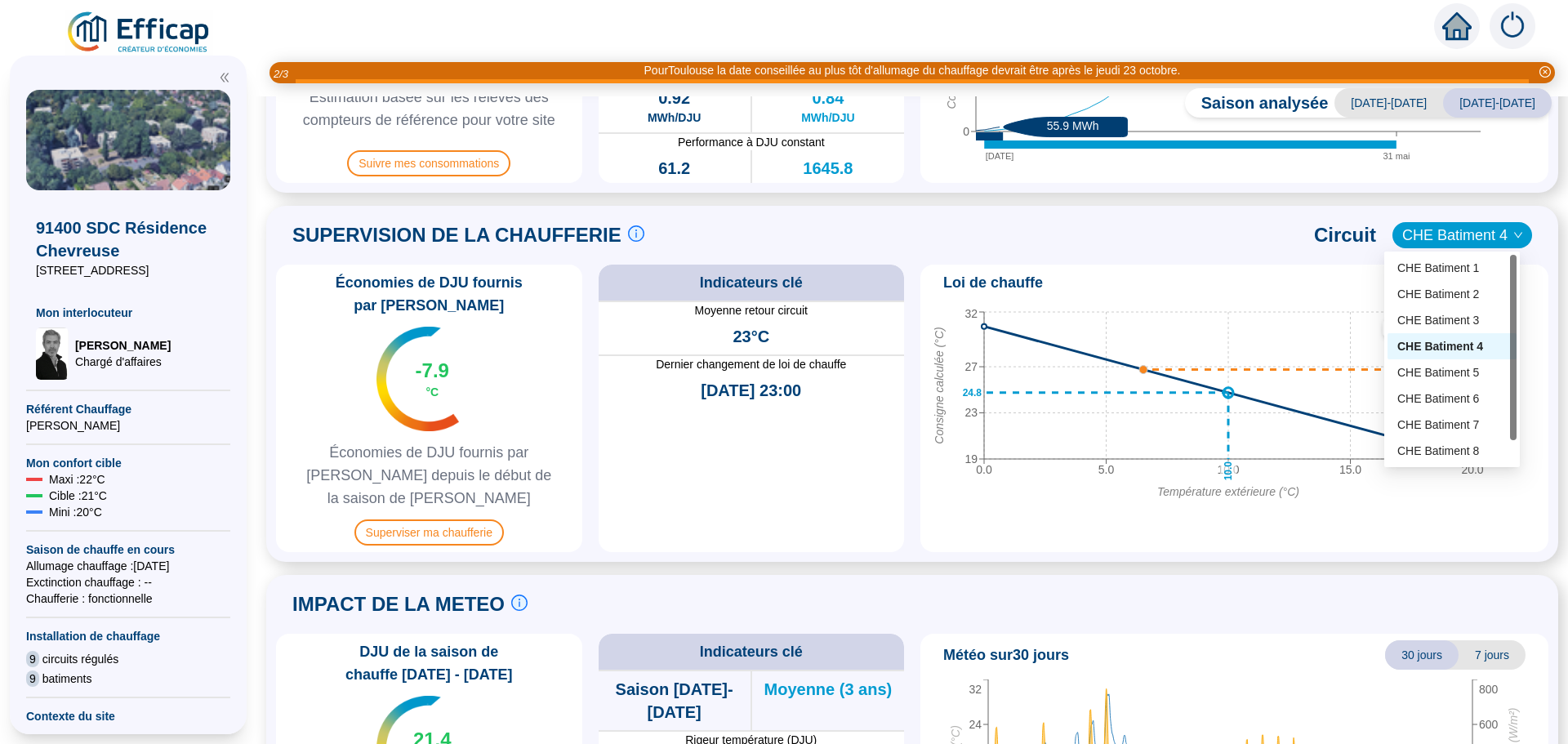
click at [1465, 239] on span "CHE Batiment 4" at bounding box center [1462, 235] width 120 height 25
click at [1470, 375] on div "CHE Batiment 5" at bounding box center [1452, 372] width 110 height 17
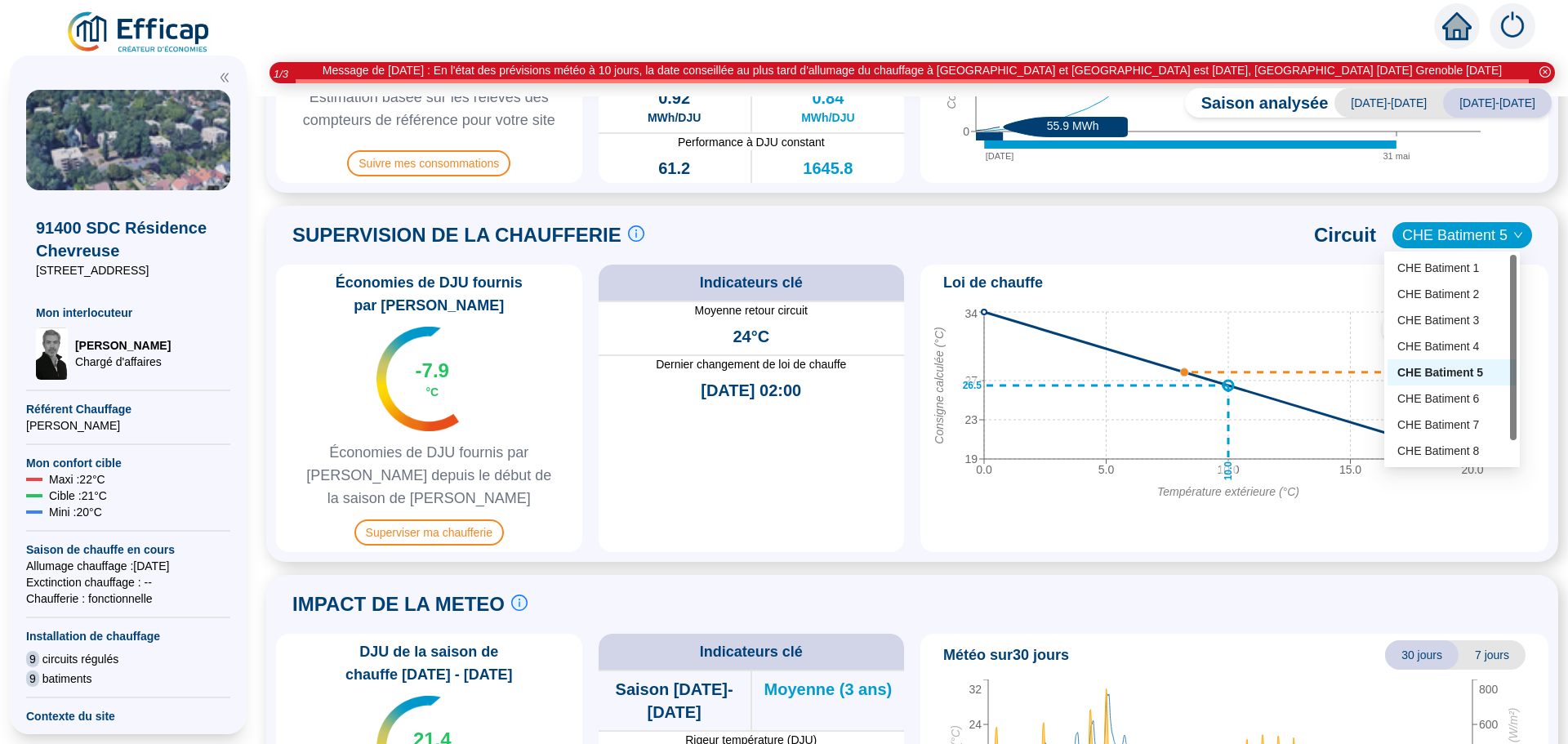
click at [1474, 228] on span "CHE Batiment 5" at bounding box center [1462, 235] width 120 height 25
click at [1477, 400] on div "CHE Batiment 6" at bounding box center [1452, 398] width 110 height 17
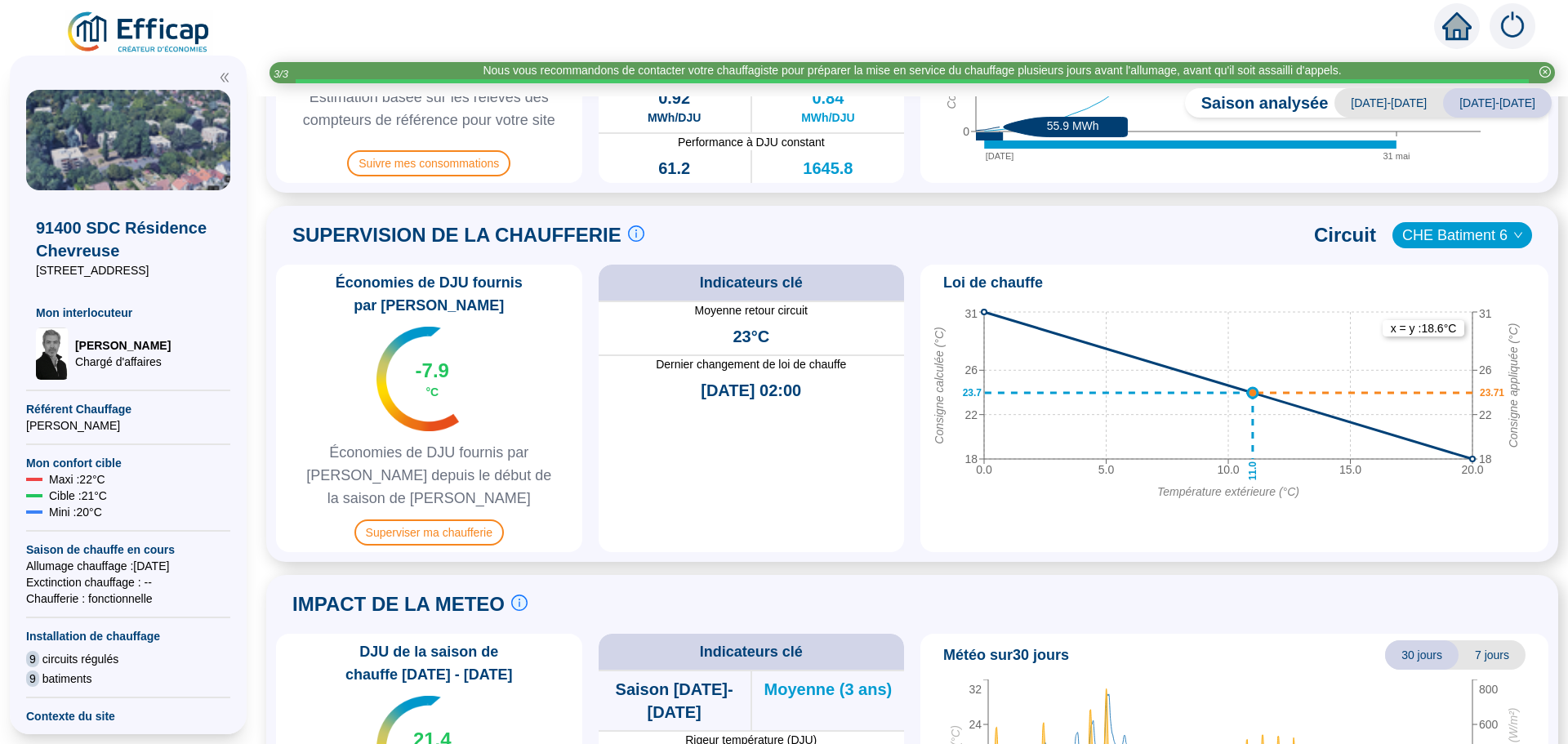
click at [1463, 243] on span "CHE Batiment 6" at bounding box center [1462, 235] width 120 height 25
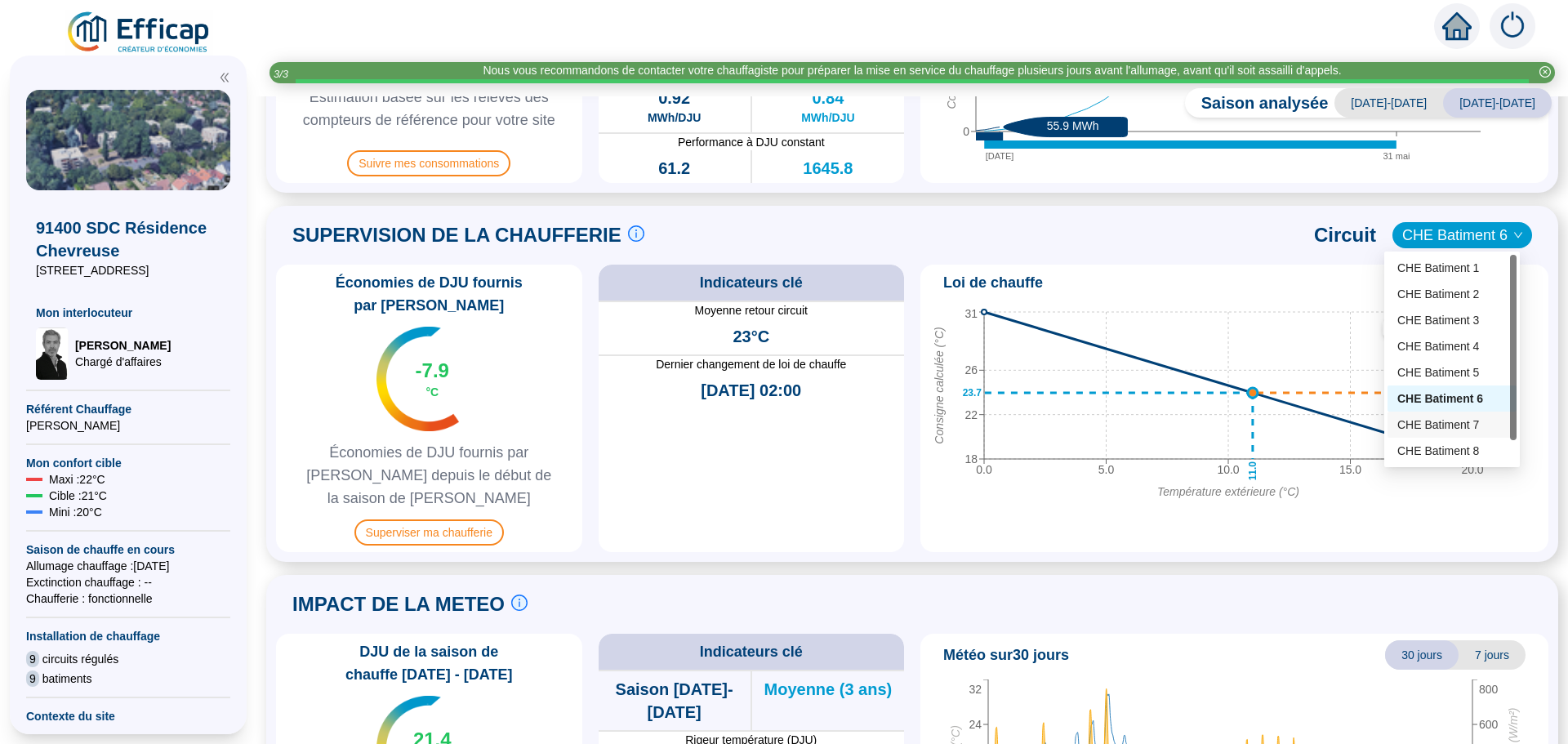
click at [1464, 425] on div "CHE Batiment 7" at bounding box center [1452, 424] width 110 height 17
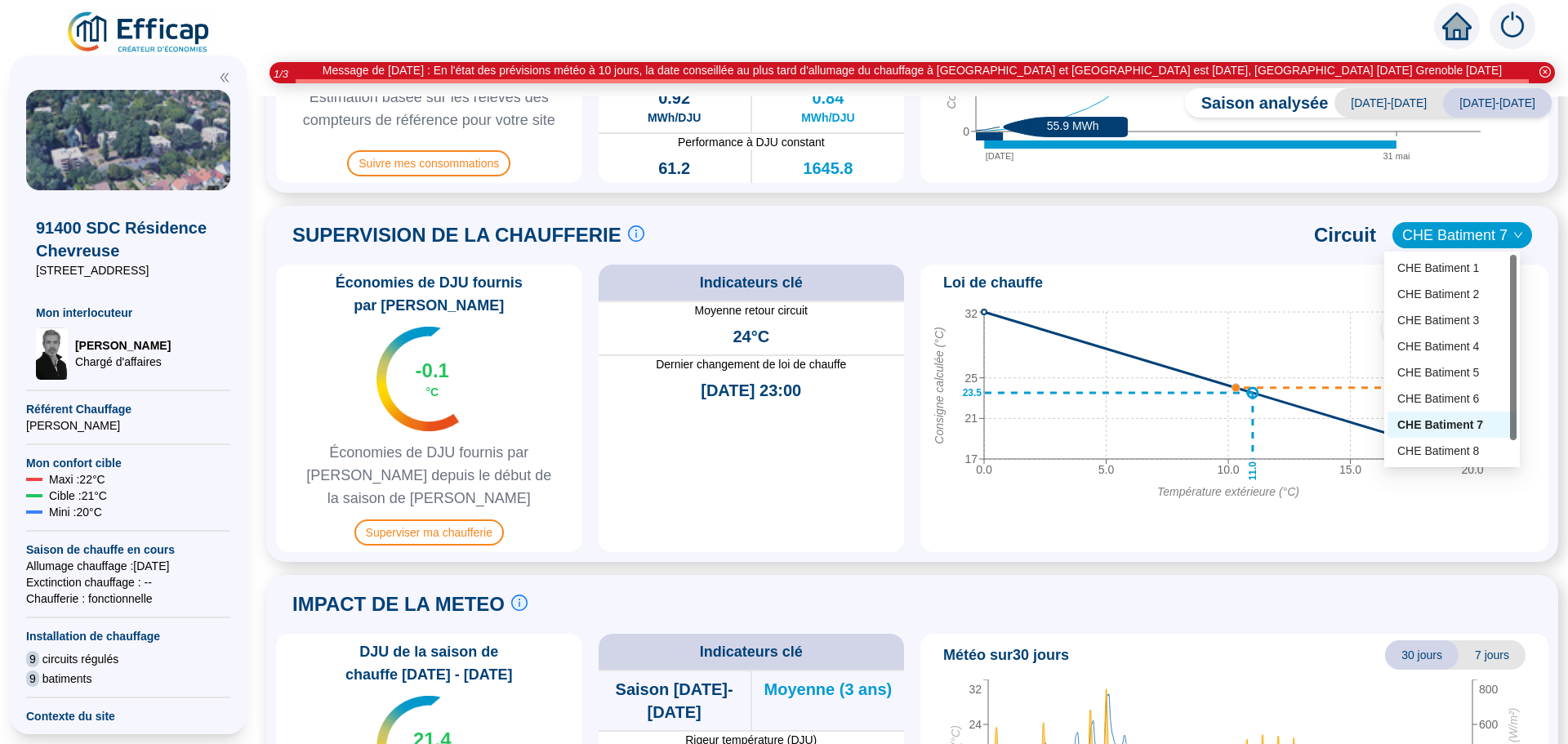
click at [1471, 238] on span "CHE Batiment 7" at bounding box center [1462, 235] width 120 height 25
click at [1459, 457] on div "CHE Batiment 8" at bounding box center [1452, 450] width 110 height 17
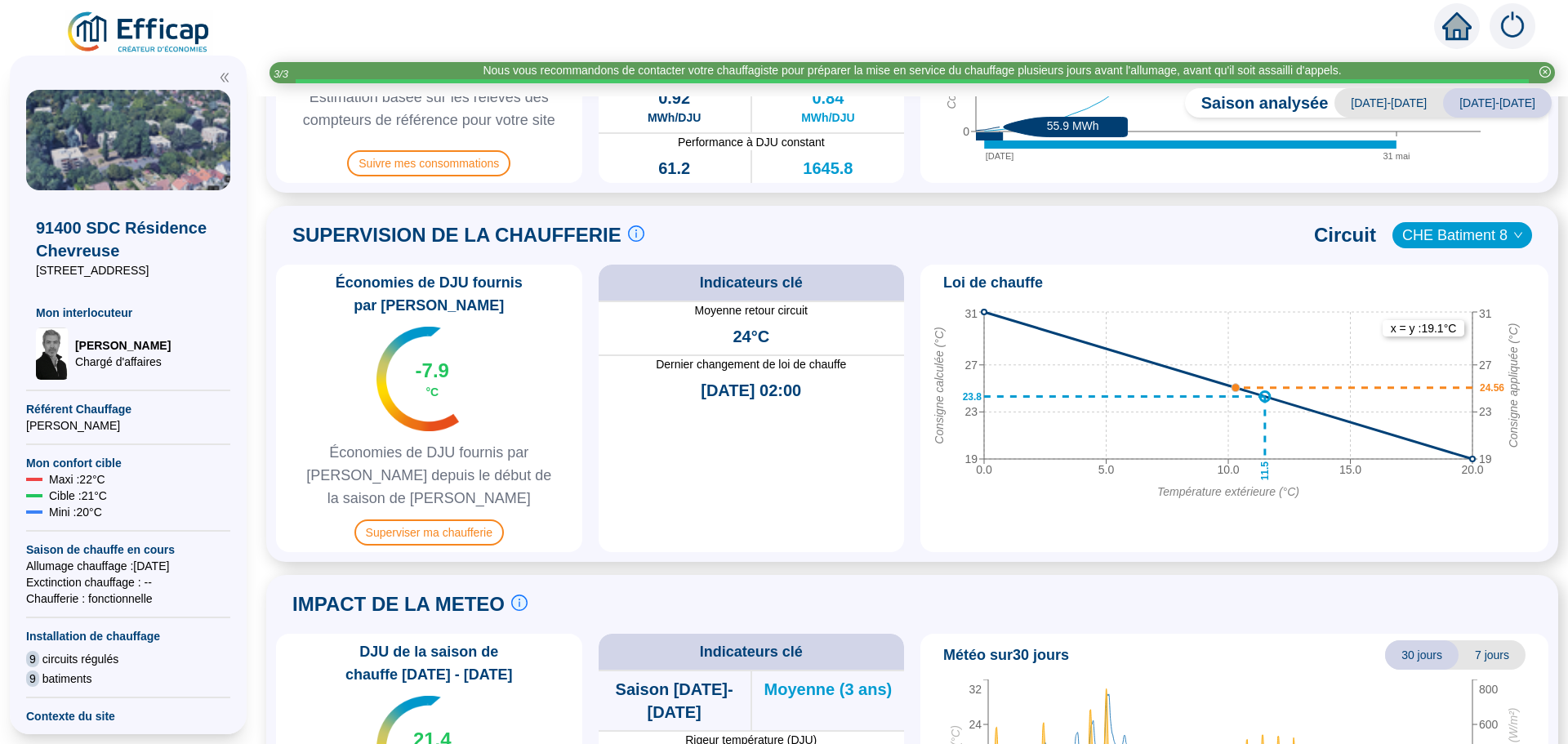
click at [1433, 238] on span "CHE Batiment 8" at bounding box center [1462, 235] width 120 height 25
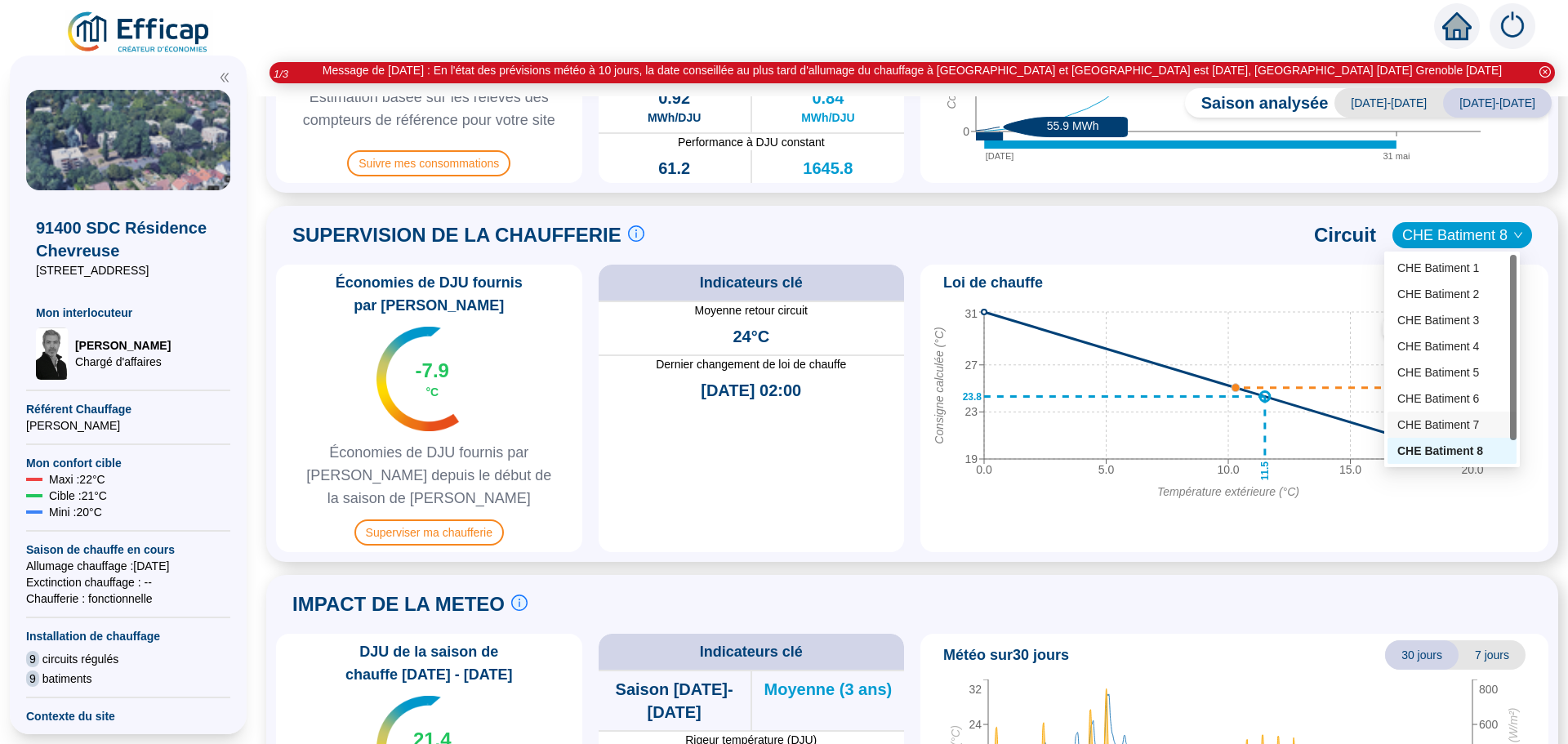
scroll to position [26, 0]
drag, startPoint x: 1513, startPoint y: 415, endPoint x: 1513, endPoint y: 464, distance: 49.0
click at [1513, 464] on div "120 121 122 CHE Batiment 1 CHE Batiment 2 CHE Batiment 3 CHE Batiment 4 CHE Bat…" at bounding box center [1452, 360] width 136 height 216
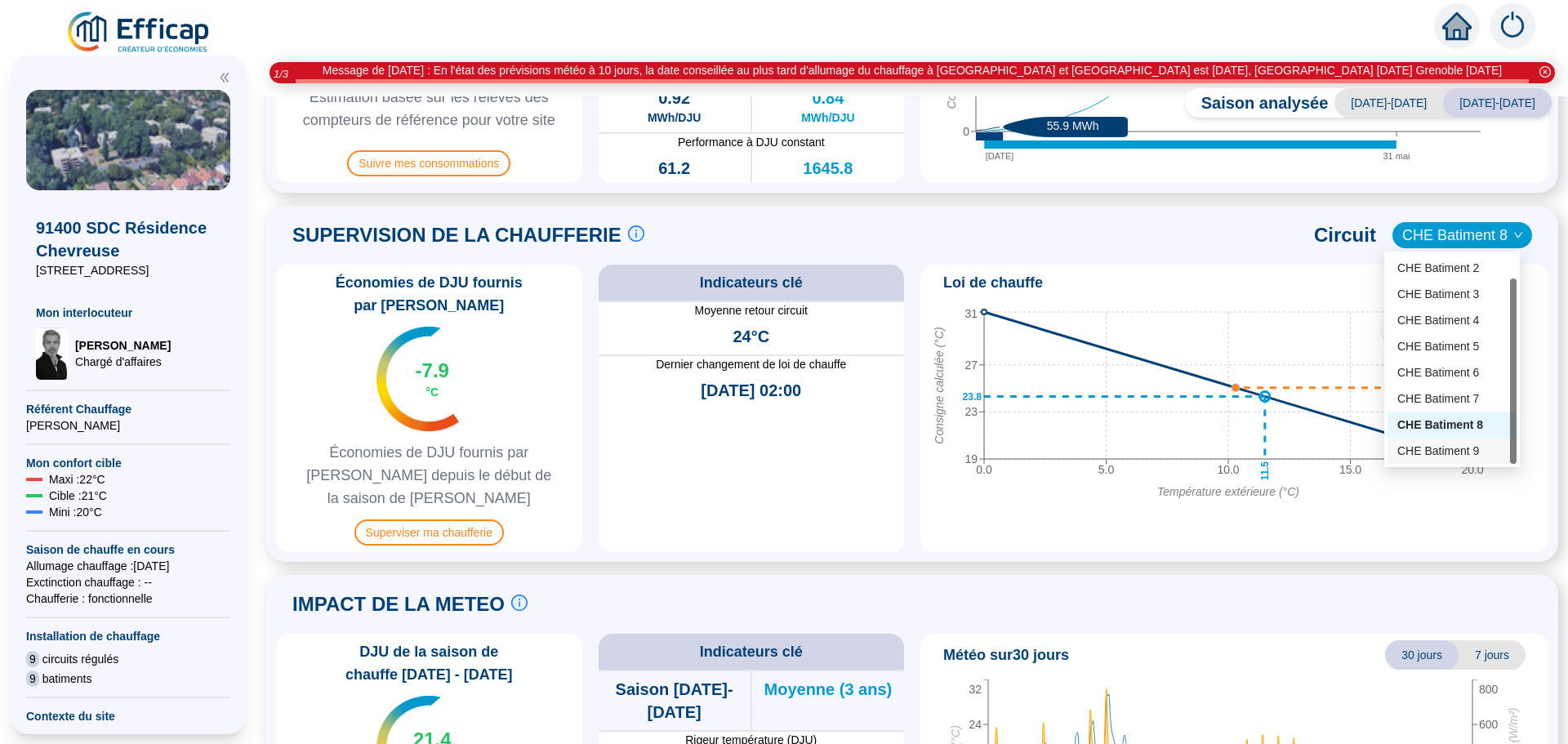
click at [1464, 451] on div "CHE Batiment 9" at bounding box center [1452, 450] width 110 height 17
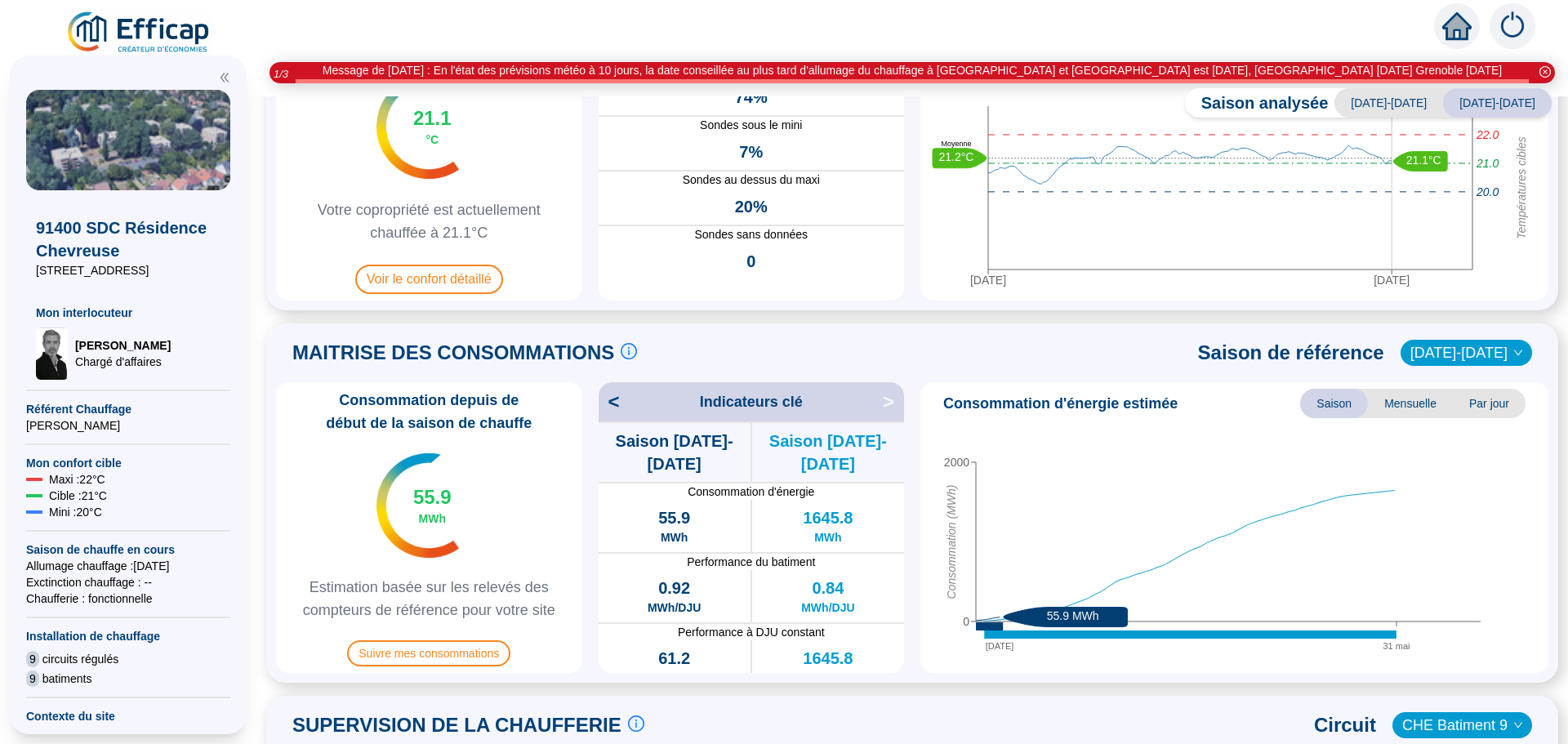
scroll to position [82, 0]
